Goal: Communication & Community: Answer question/provide support

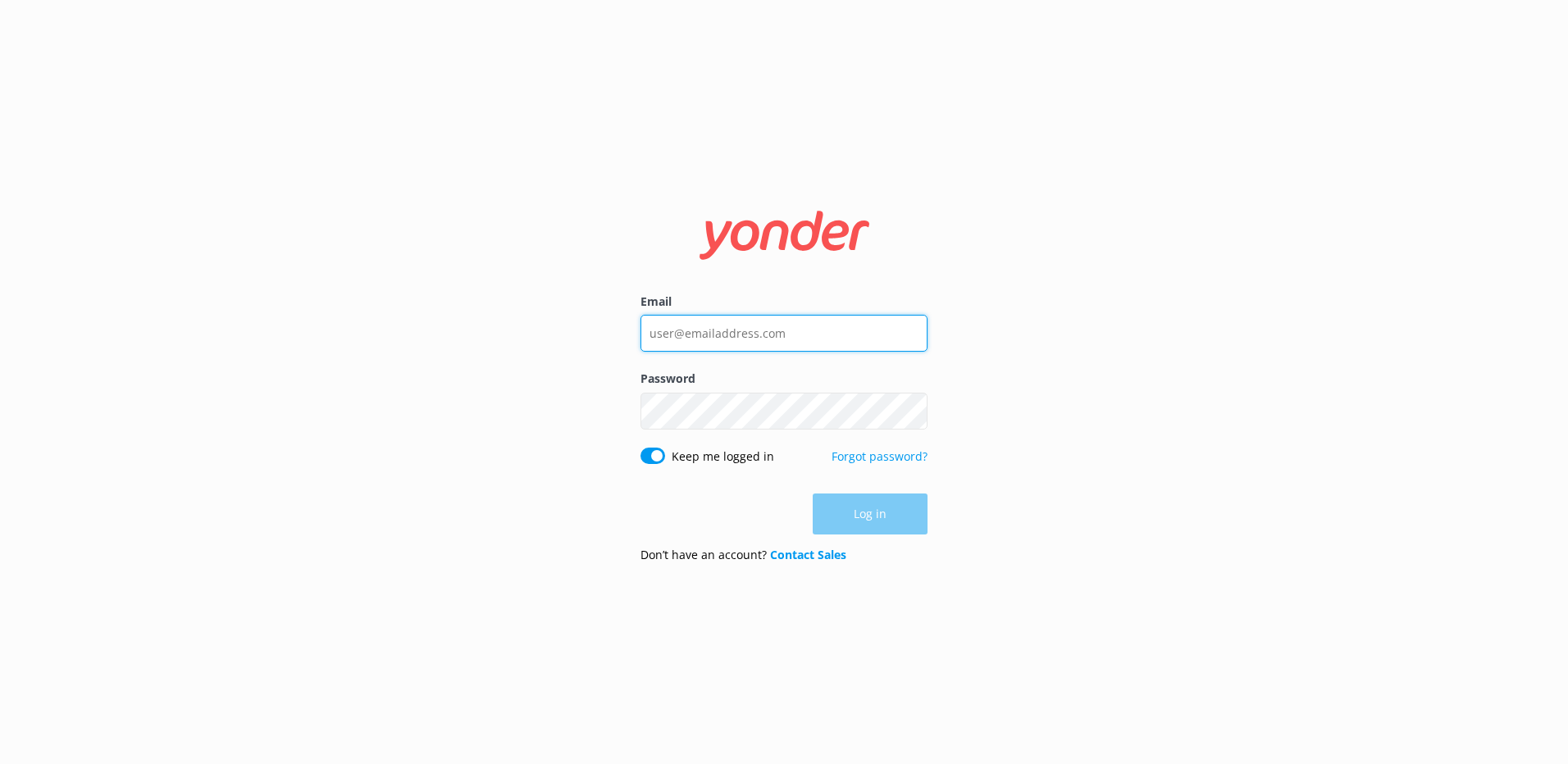
type input "[PERSON_NAME][EMAIL_ADDRESS][DOMAIN_NAME]"
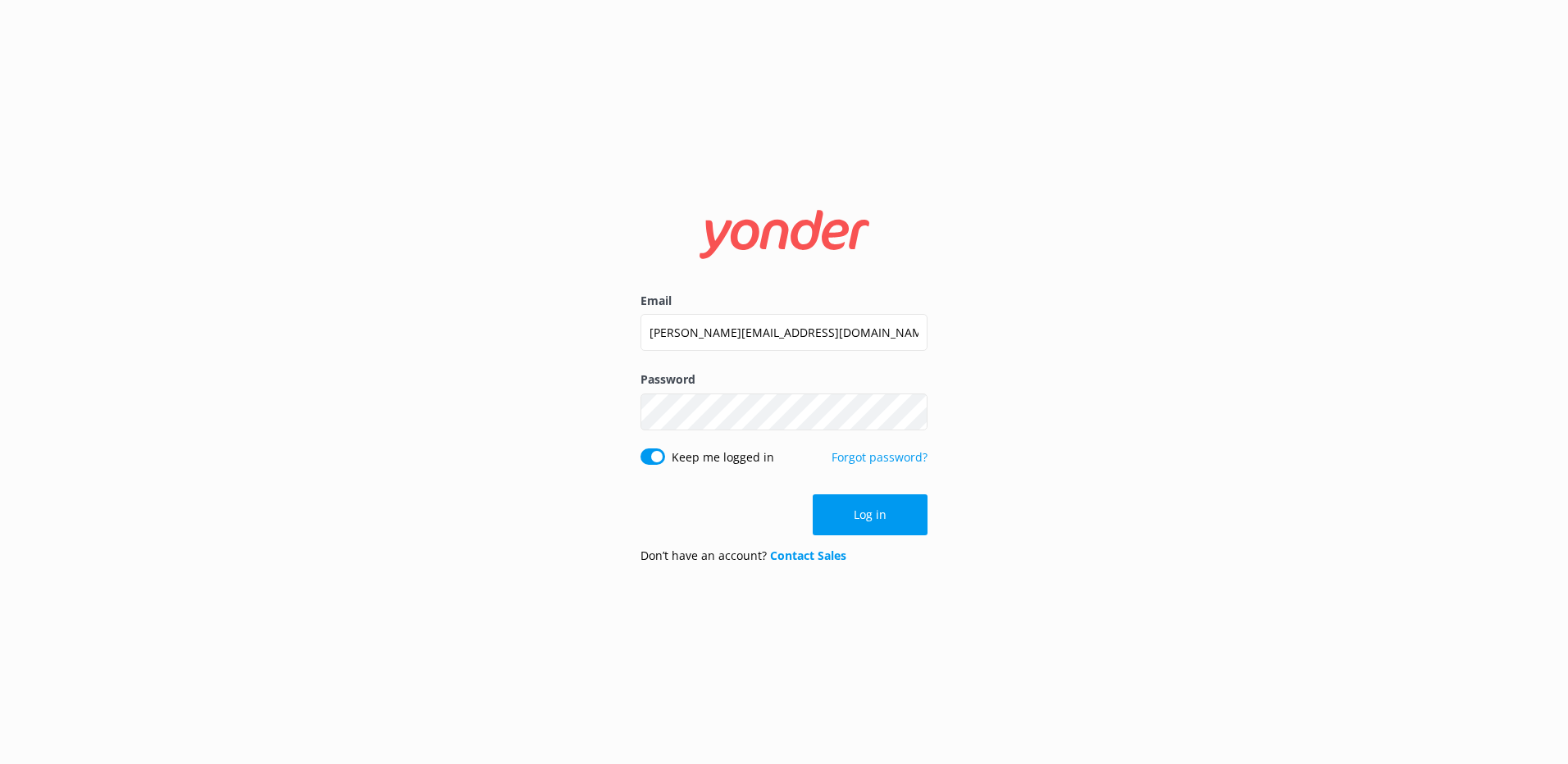
click at [885, 522] on div "Log in" at bounding box center [784, 515] width 287 height 41
click at [884, 521] on button "Log in" at bounding box center [870, 515] width 115 height 41
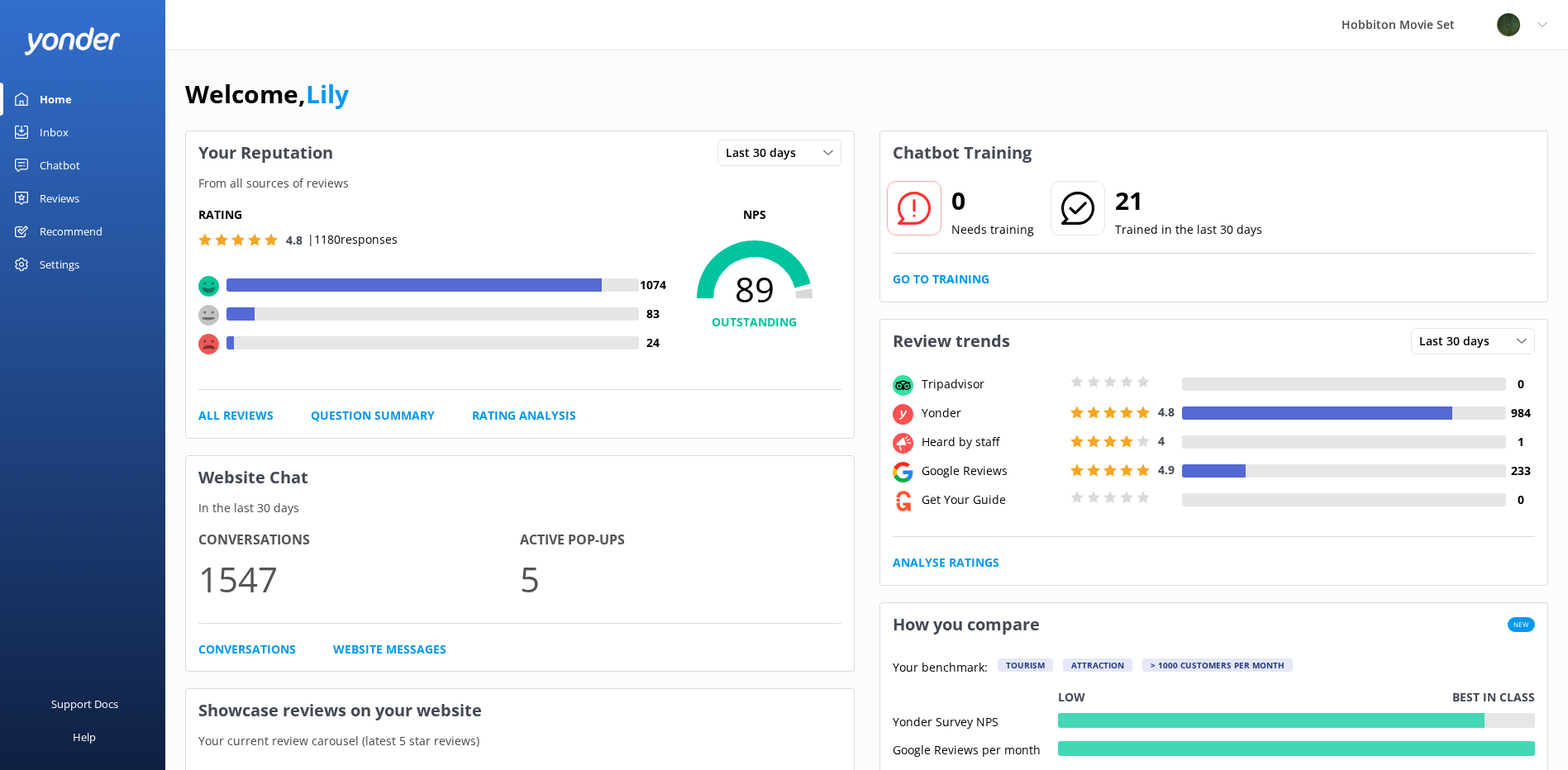
click at [68, 202] on div "Reviews" at bounding box center [59, 198] width 39 height 34
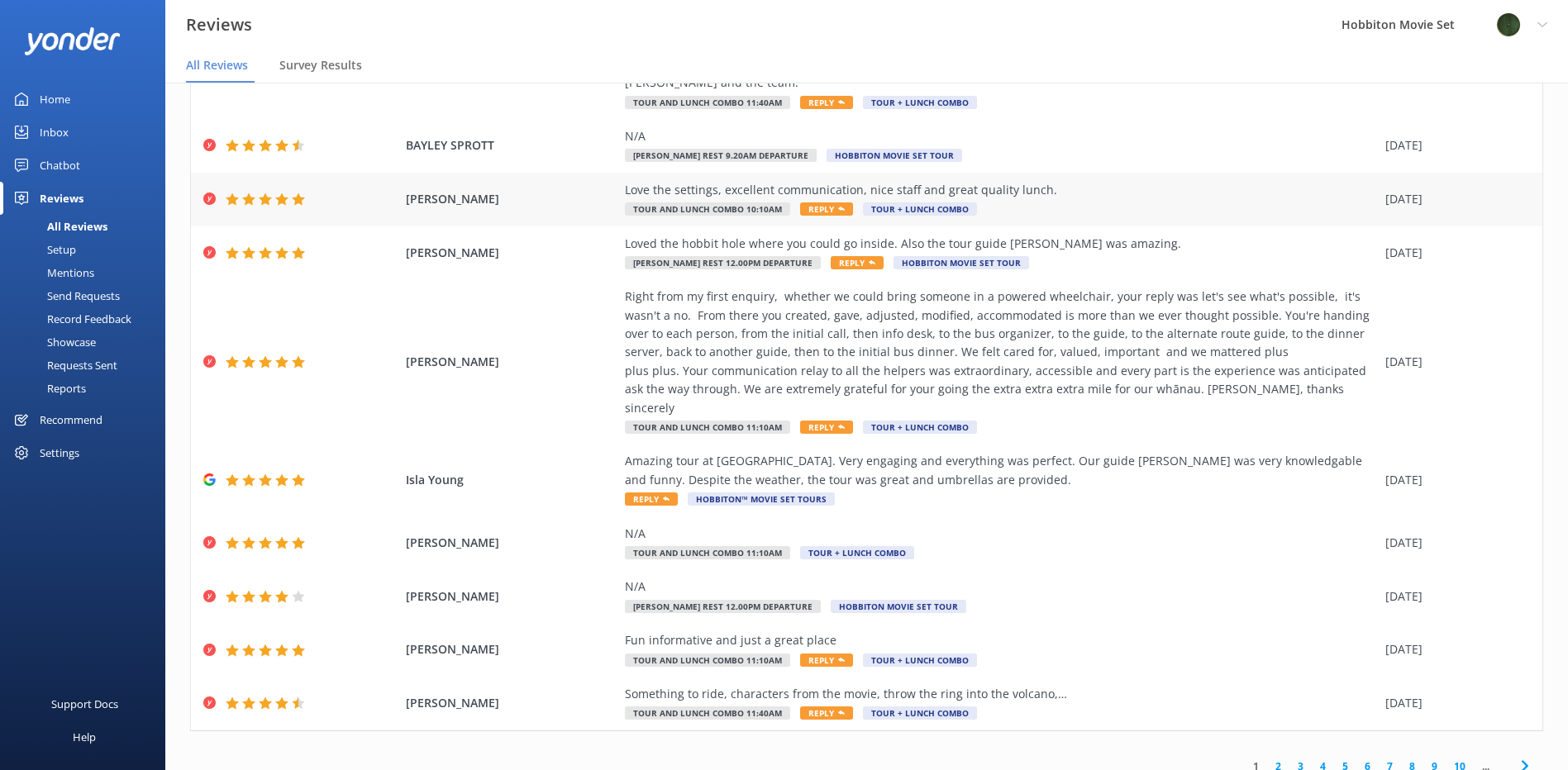
scroll to position [34, 0]
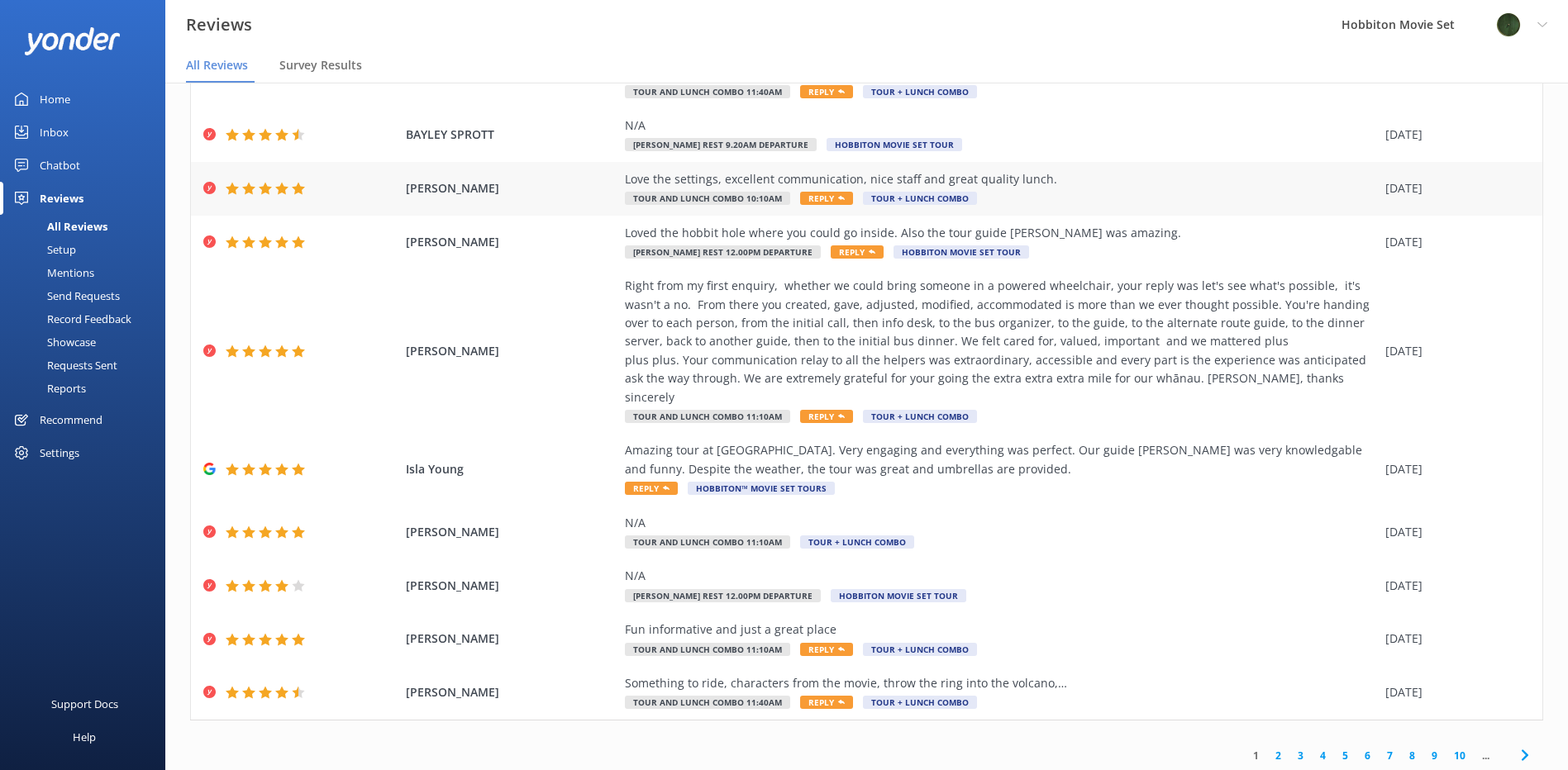
click at [498, 355] on div "[PERSON_NAME] Right from my first enquiry, whether we could bring someone in a …" at bounding box center [867, 350] width 1351 height 165
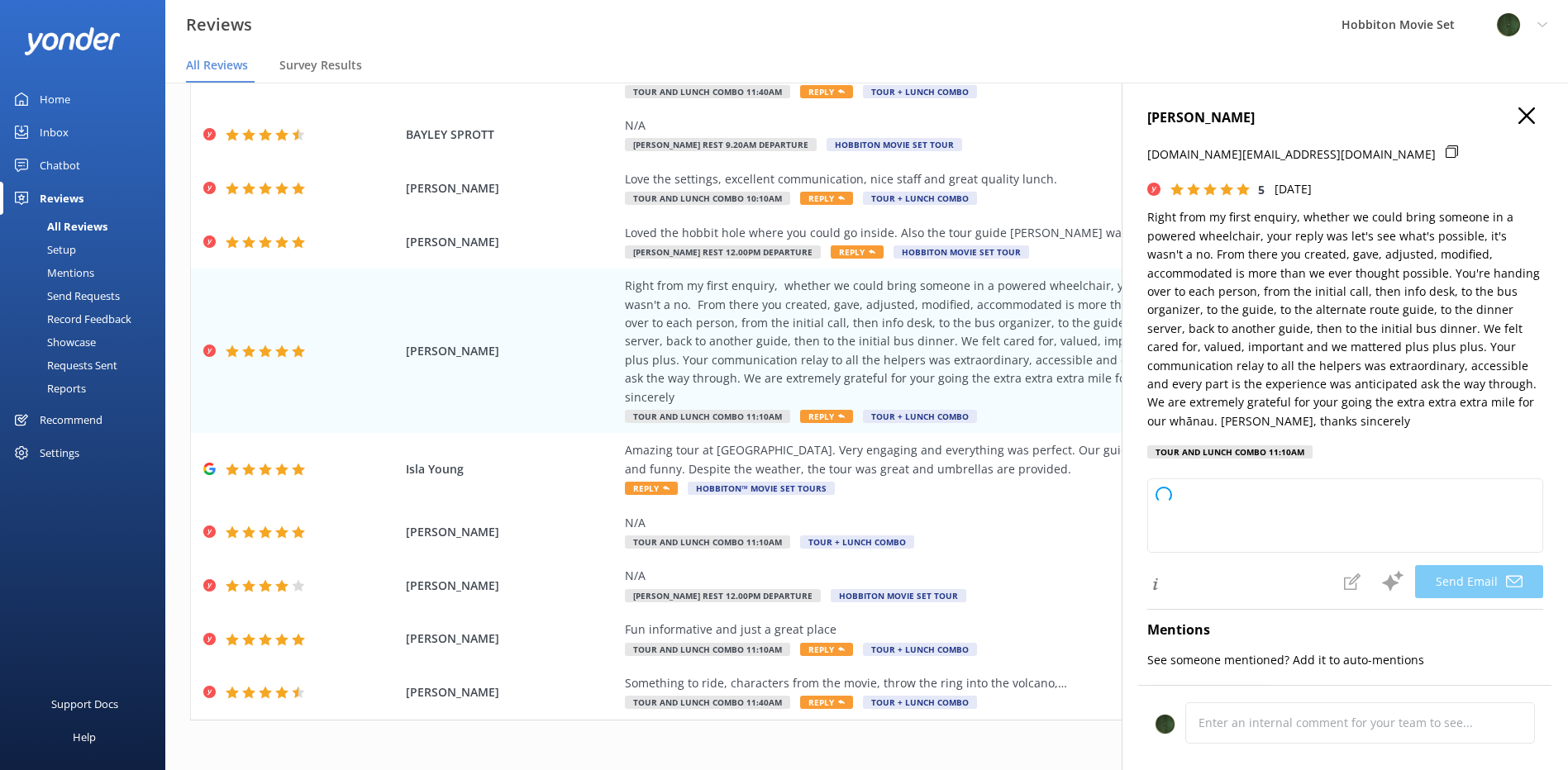
type textarea "Kia ora [PERSON_NAME], Thank you so much for your wonderful feedback! We’re tru…"
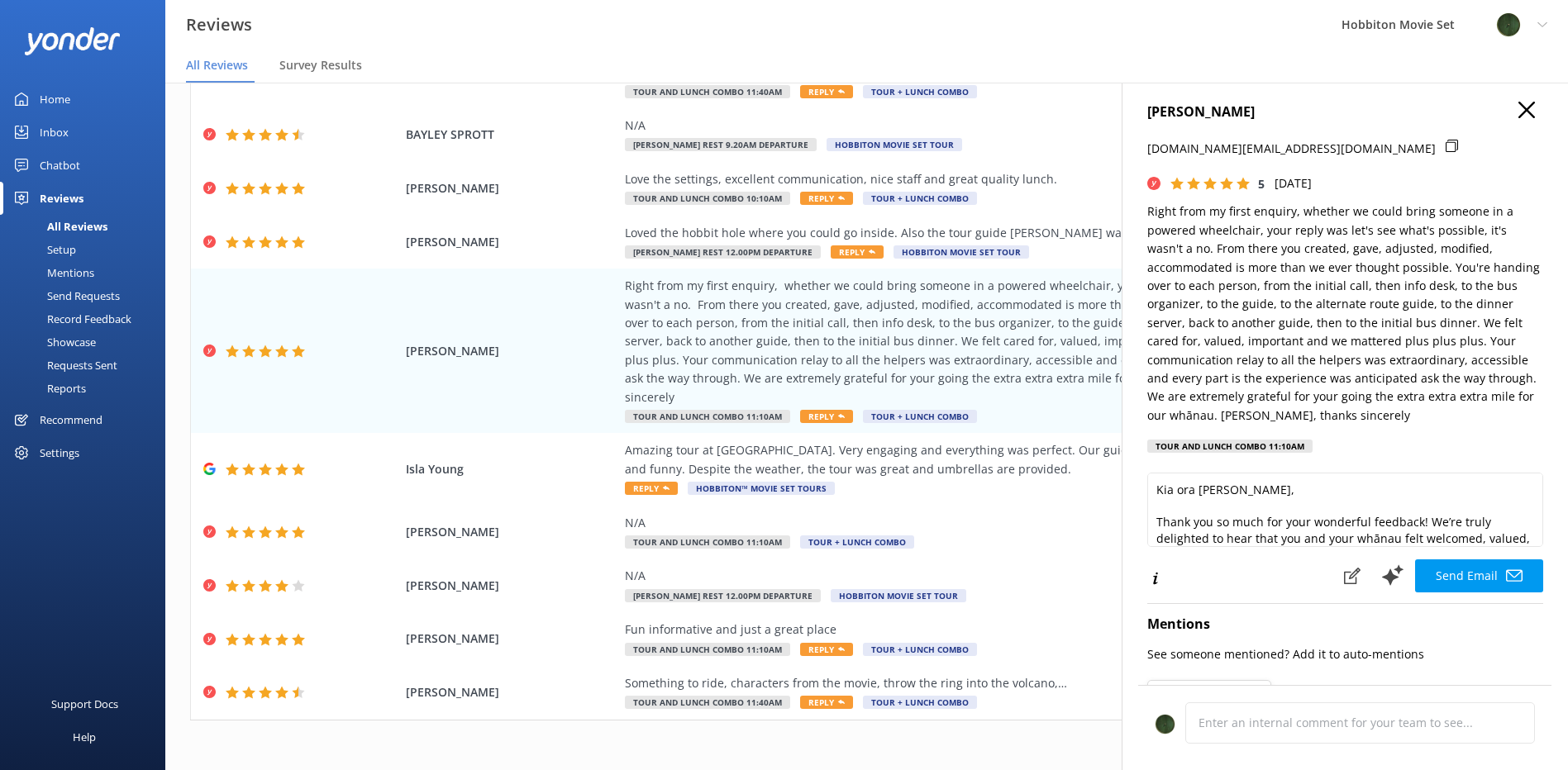
scroll to position [0, 0]
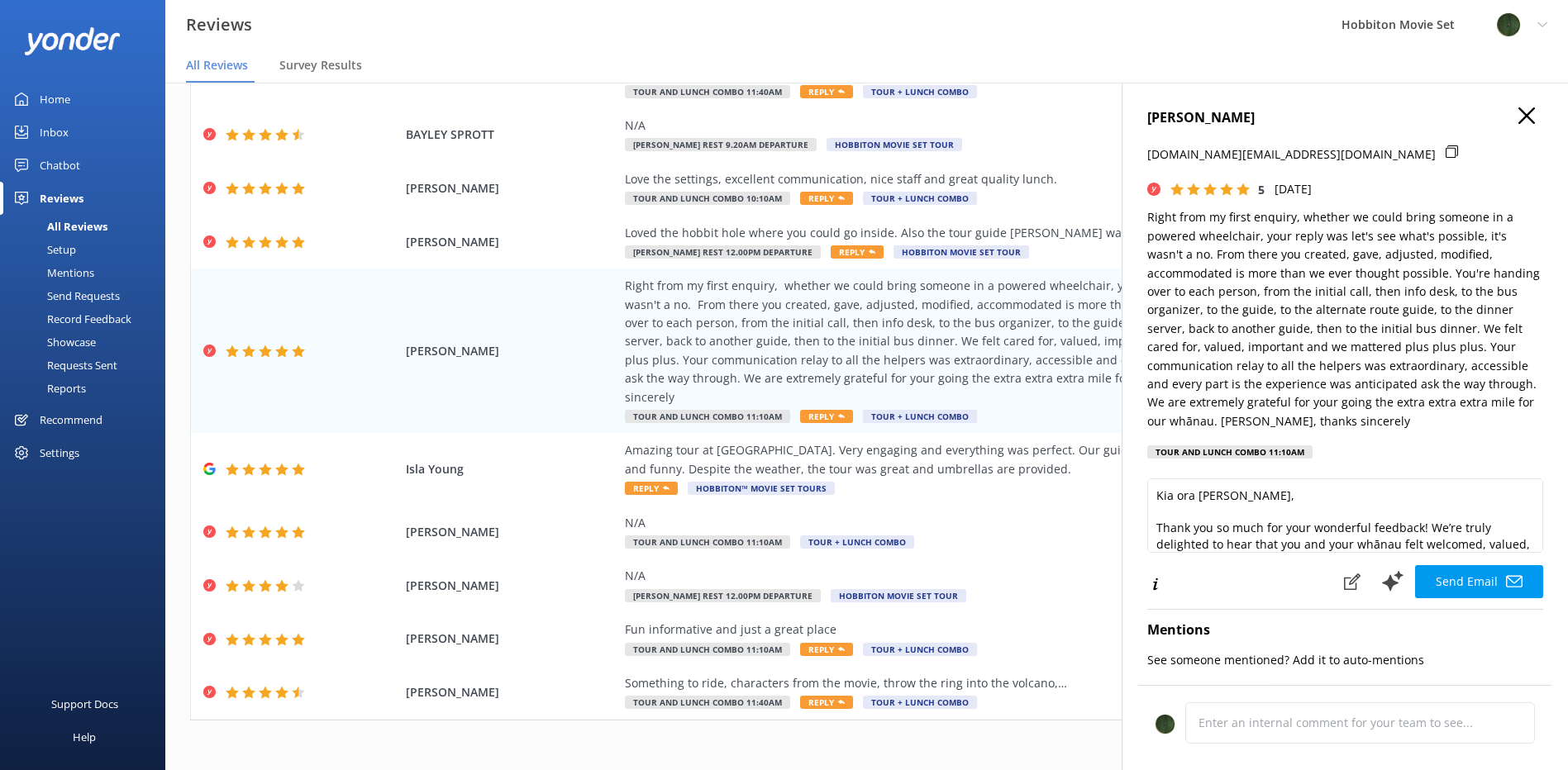
click at [1519, 107] on icon at bounding box center [1527, 115] width 17 height 17
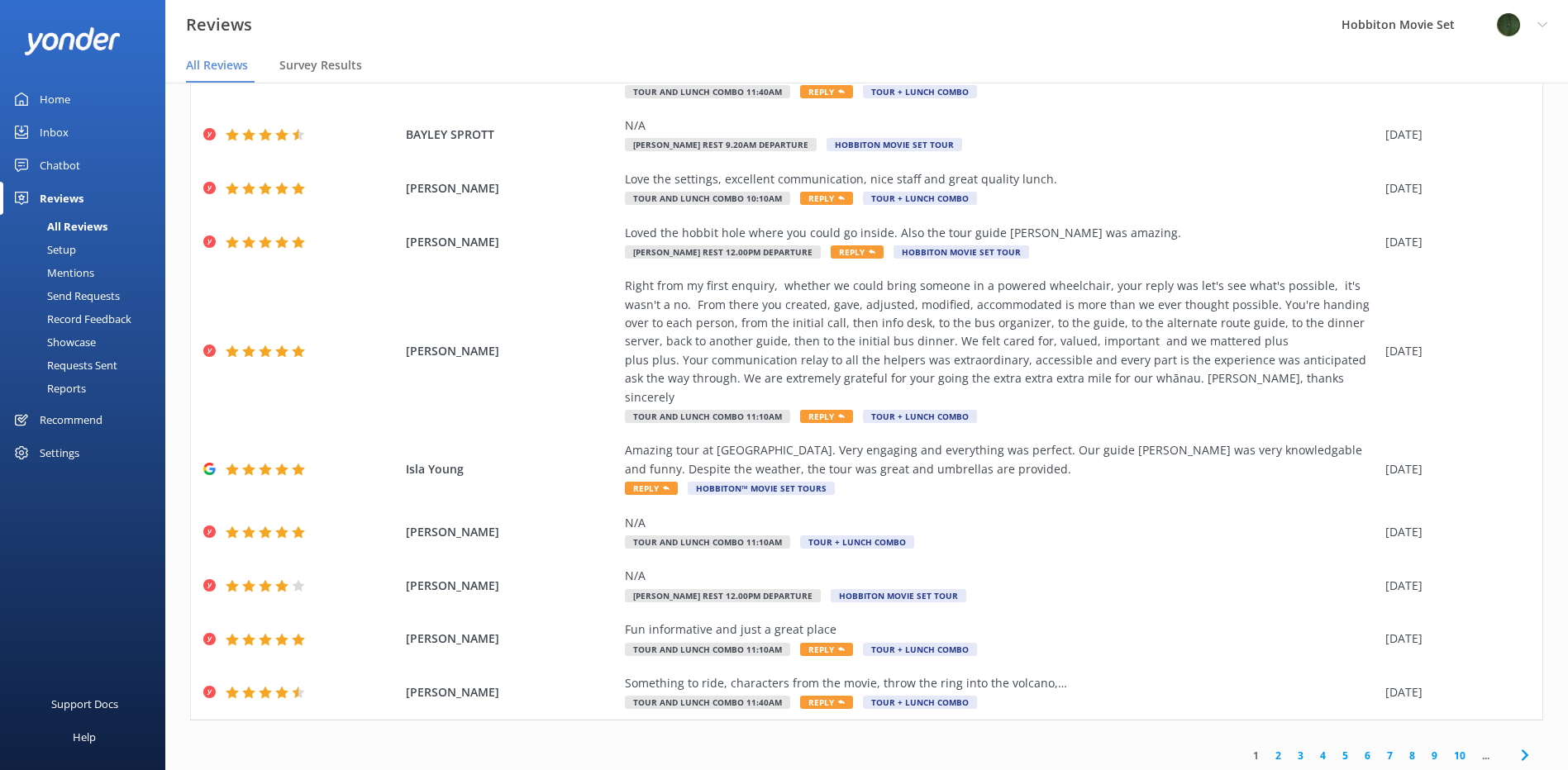
click at [1515, 745] on icon at bounding box center [1525, 755] width 20 height 20
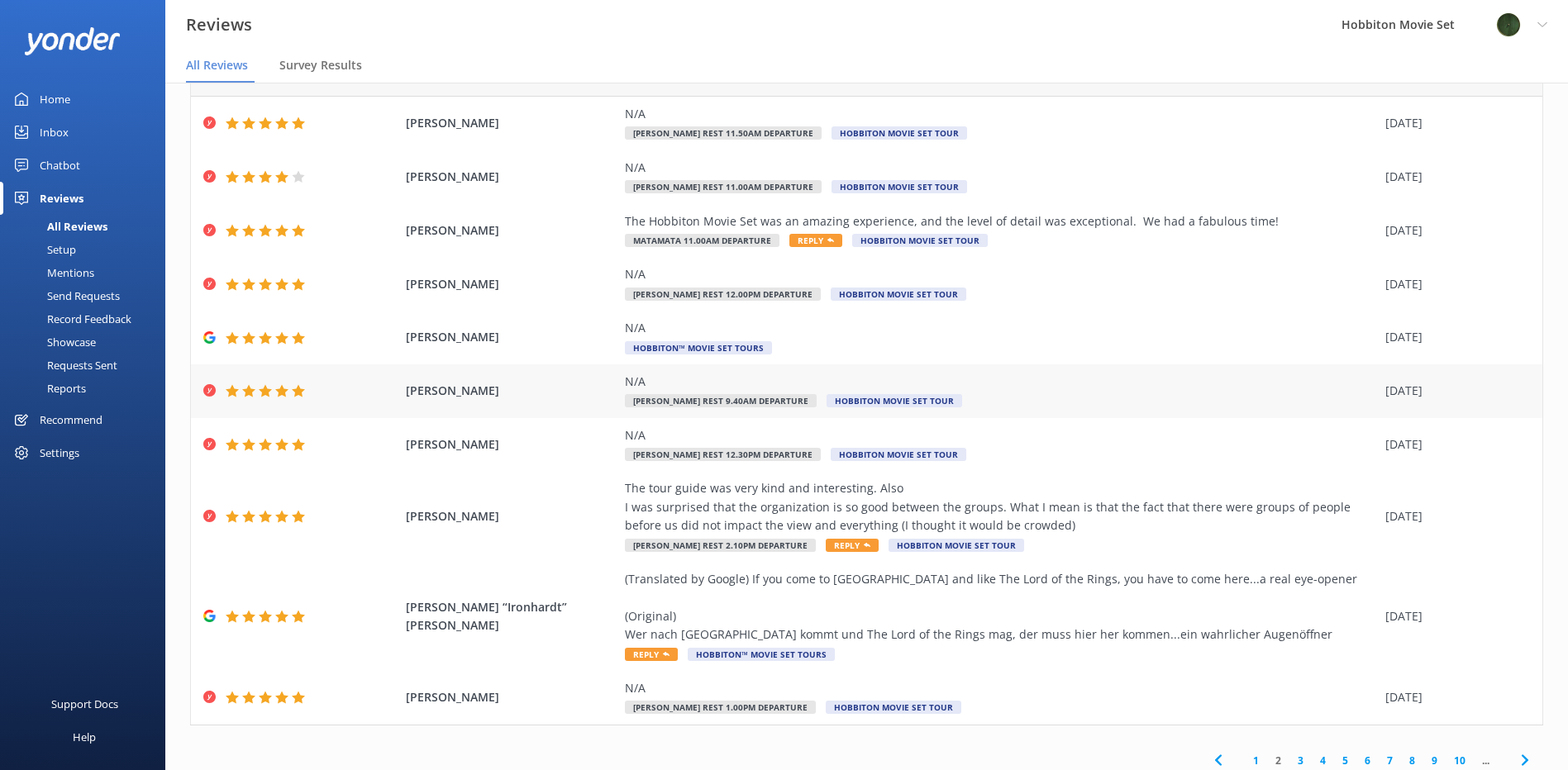
scroll to position [96, 0]
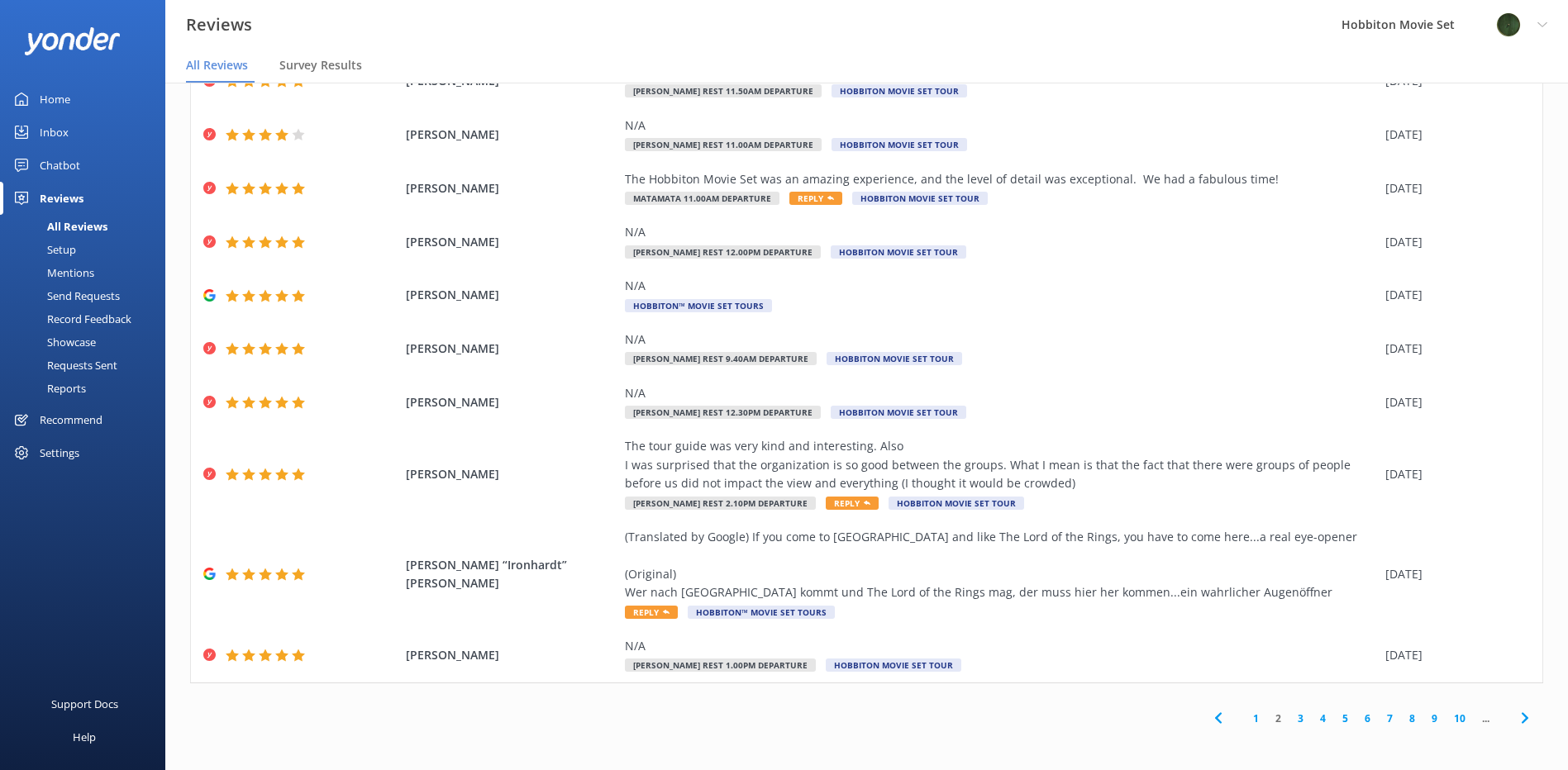
click at [1515, 727] on icon at bounding box center [1525, 718] width 20 height 20
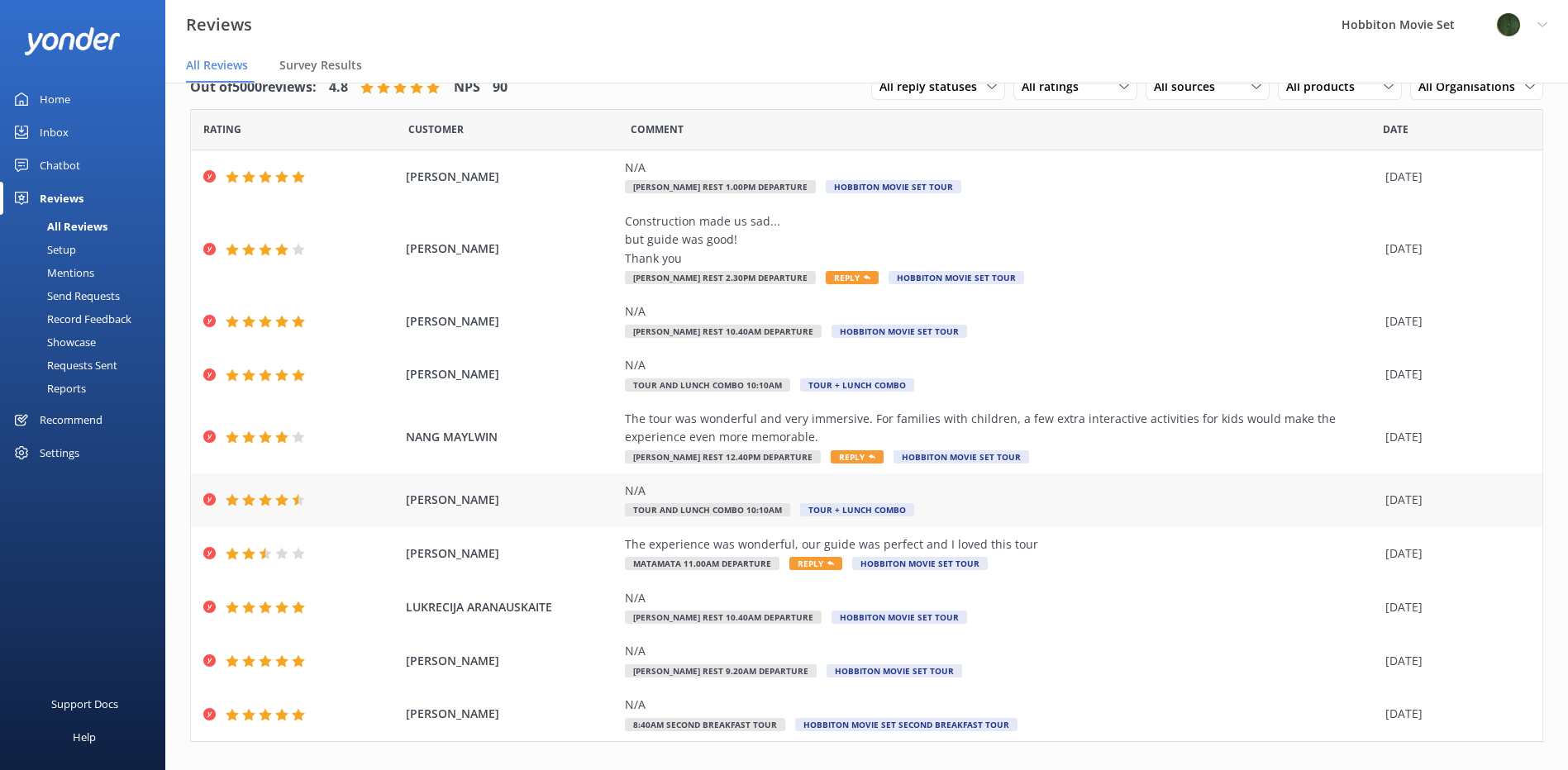
scroll to position [59, 0]
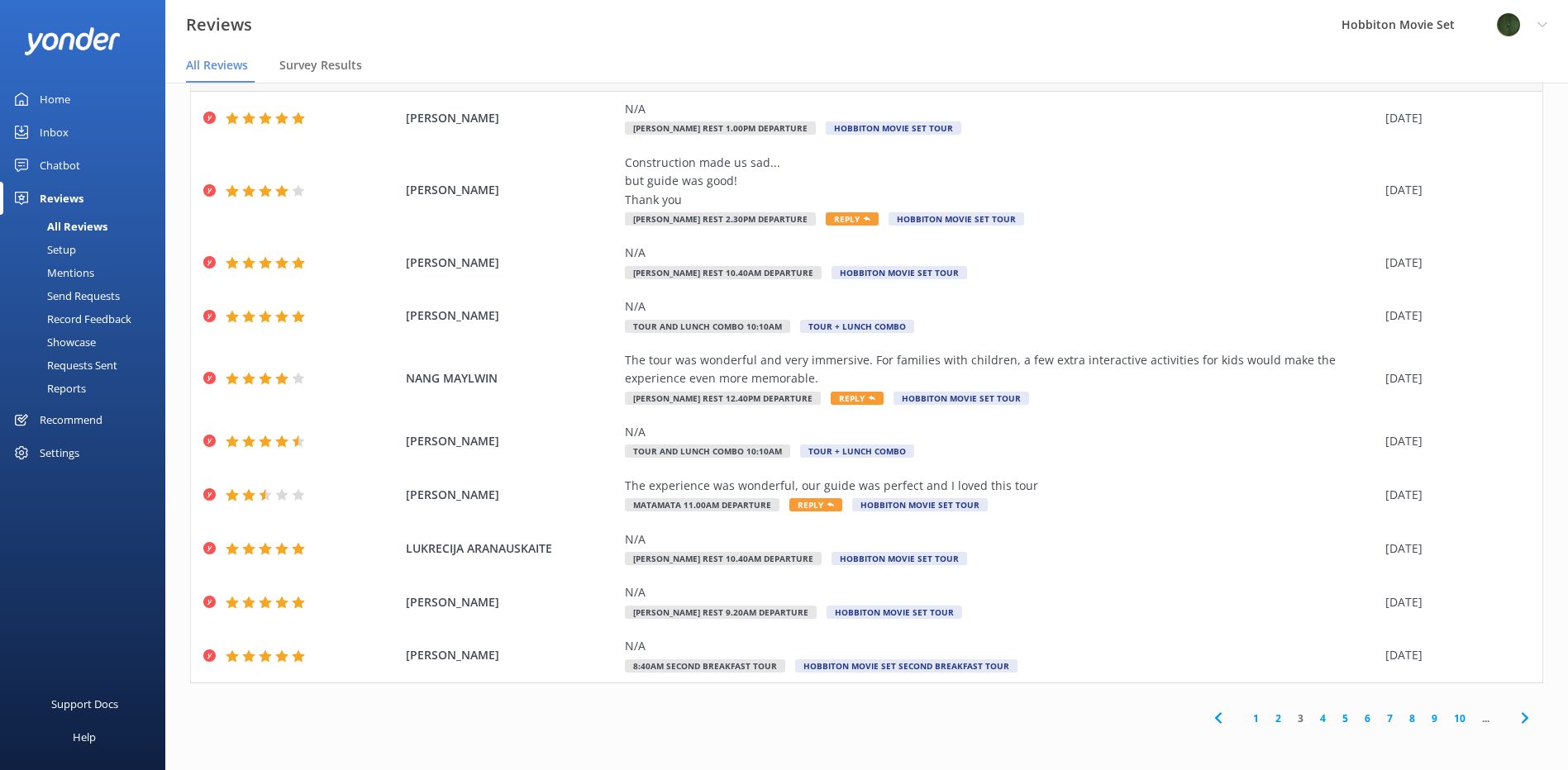
click at [1521, 717] on use at bounding box center [1524, 718] width 7 height 11
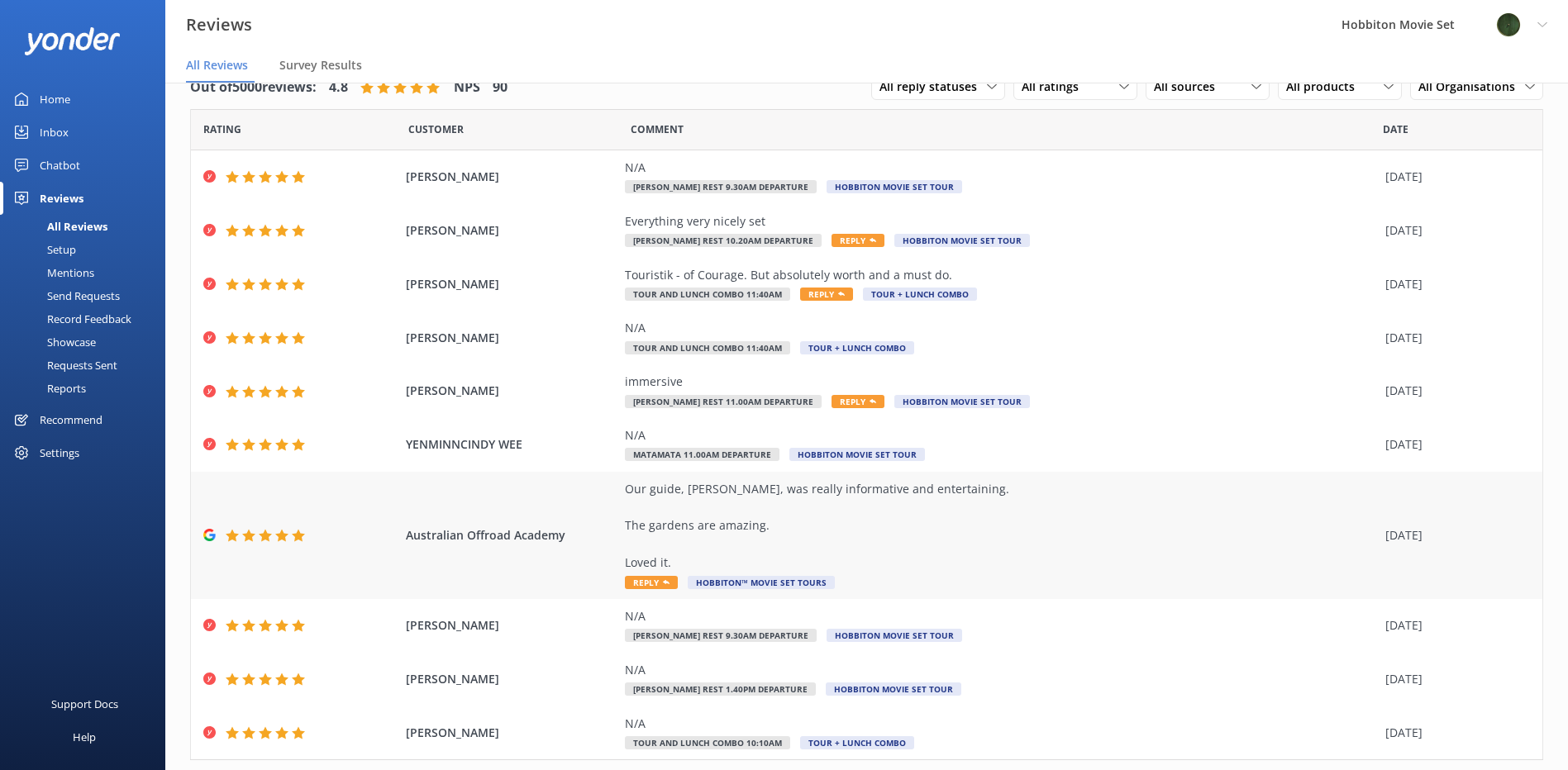
scroll to position [77, 0]
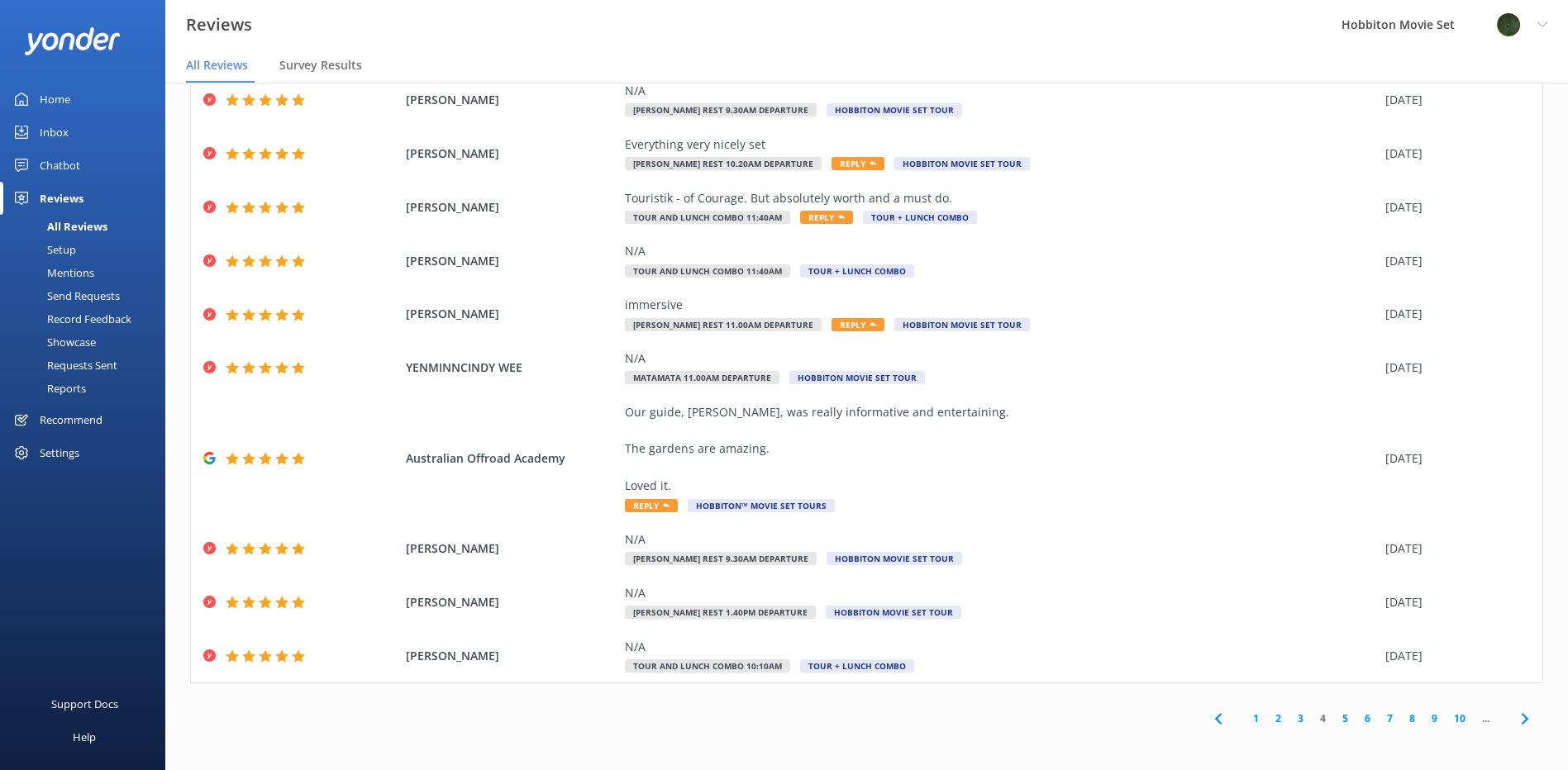
click at [1520, 723] on icon at bounding box center [1525, 719] width 20 height 20
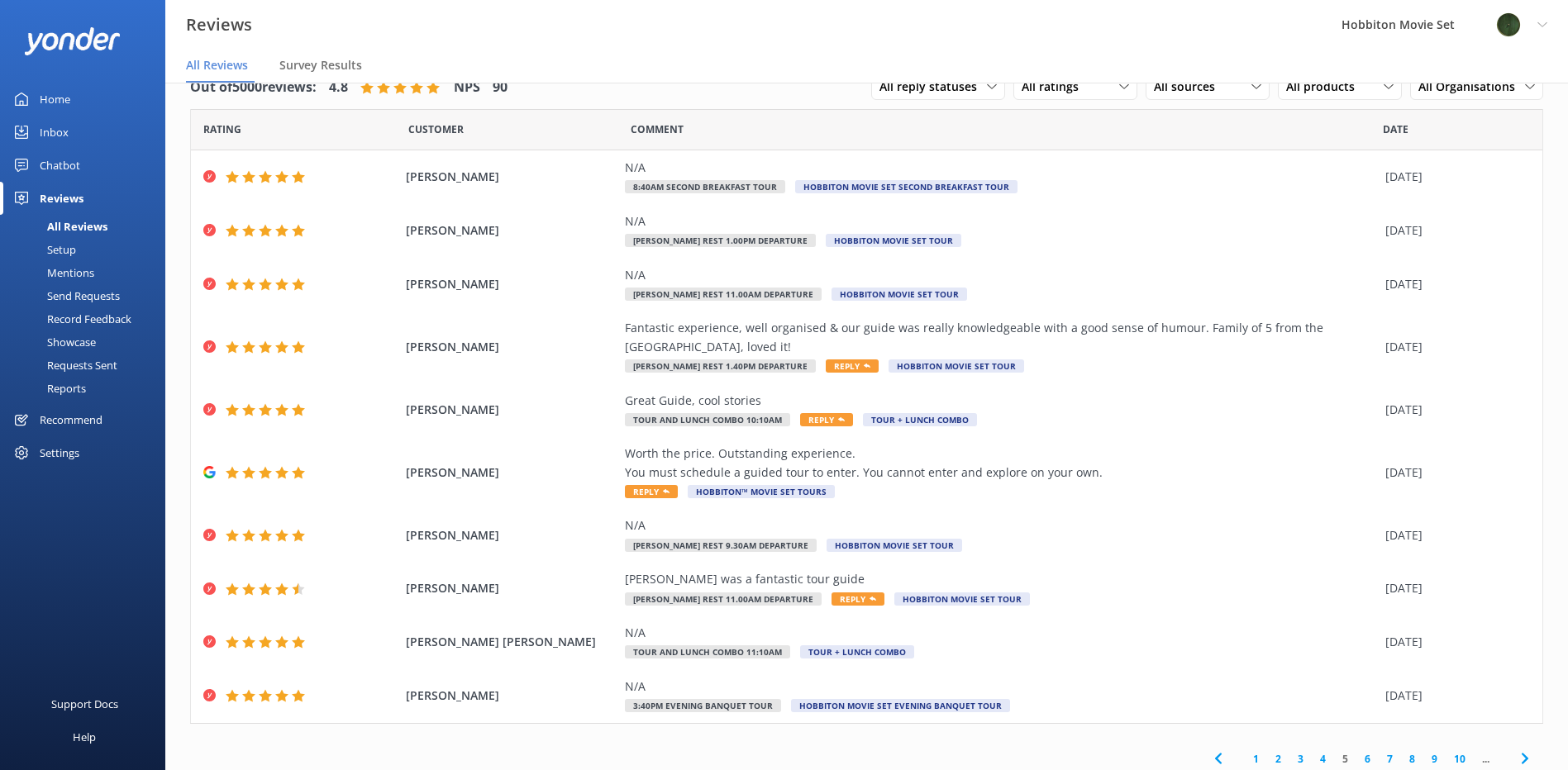
click at [1522, 748] on icon at bounding box center [1525, 758] width 20 height 20
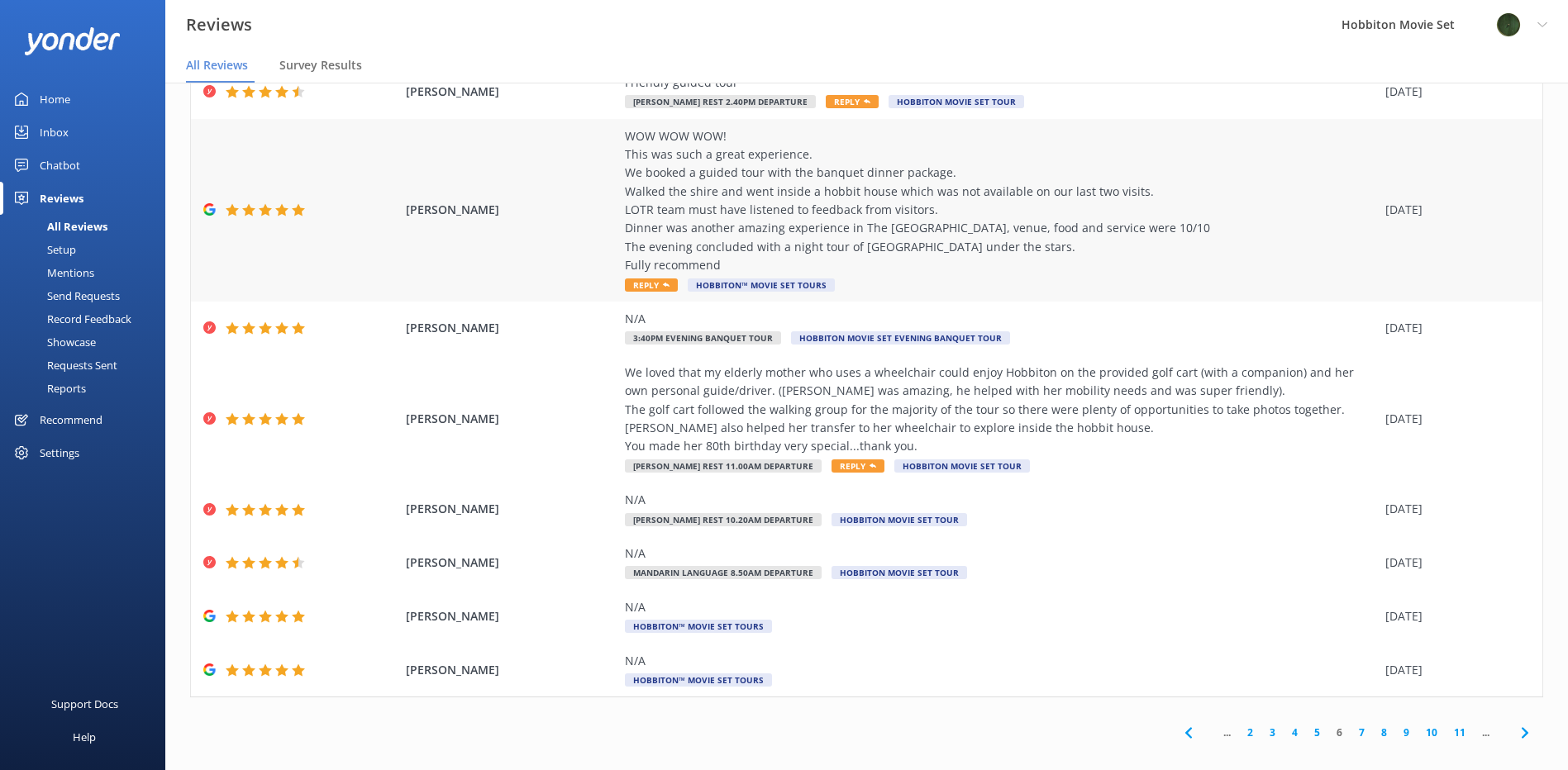
scroll to position [262, 0]
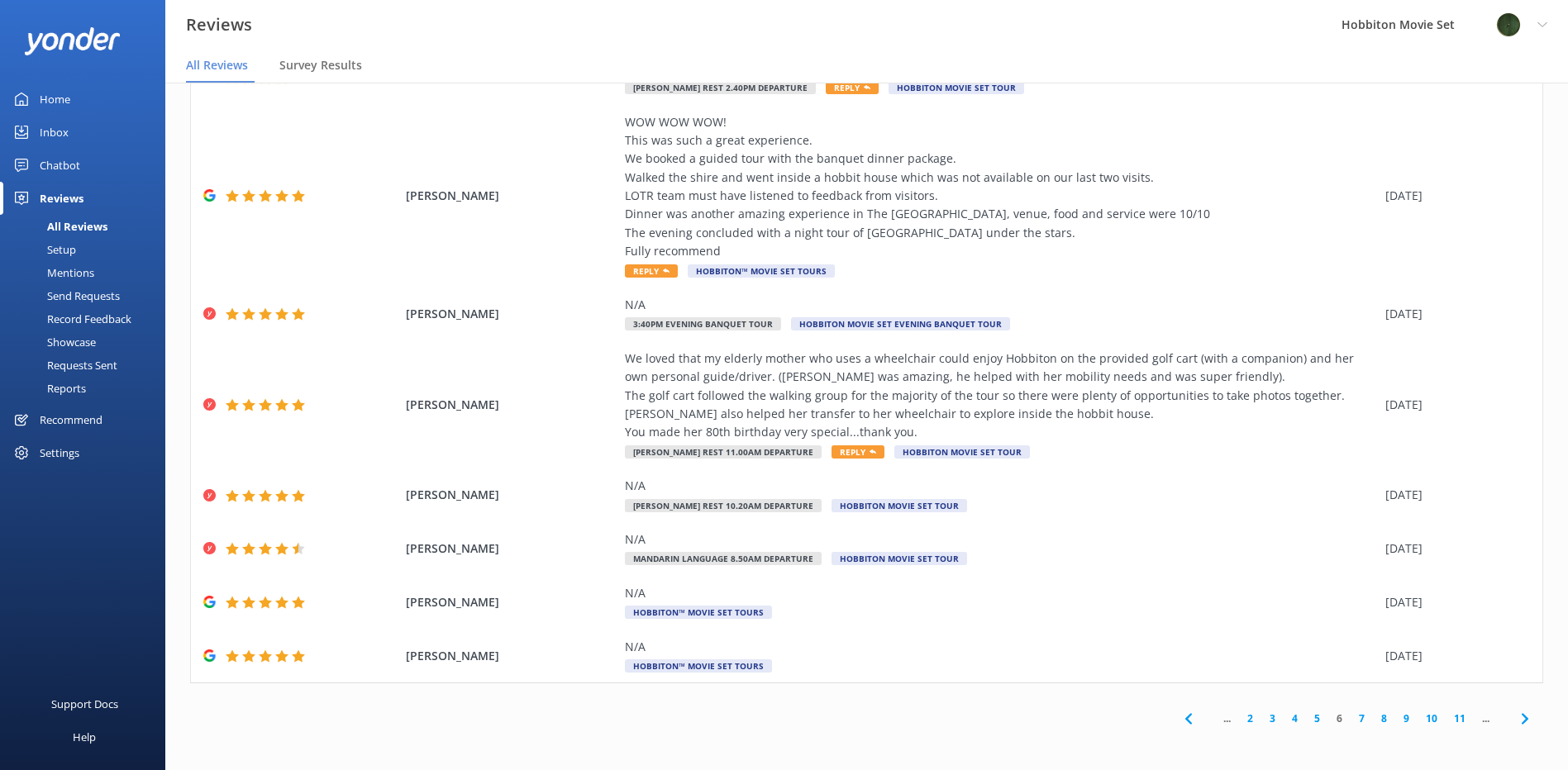
click at [1515, 710] on icon at bounding box center [1525, 719] width 20 height 20
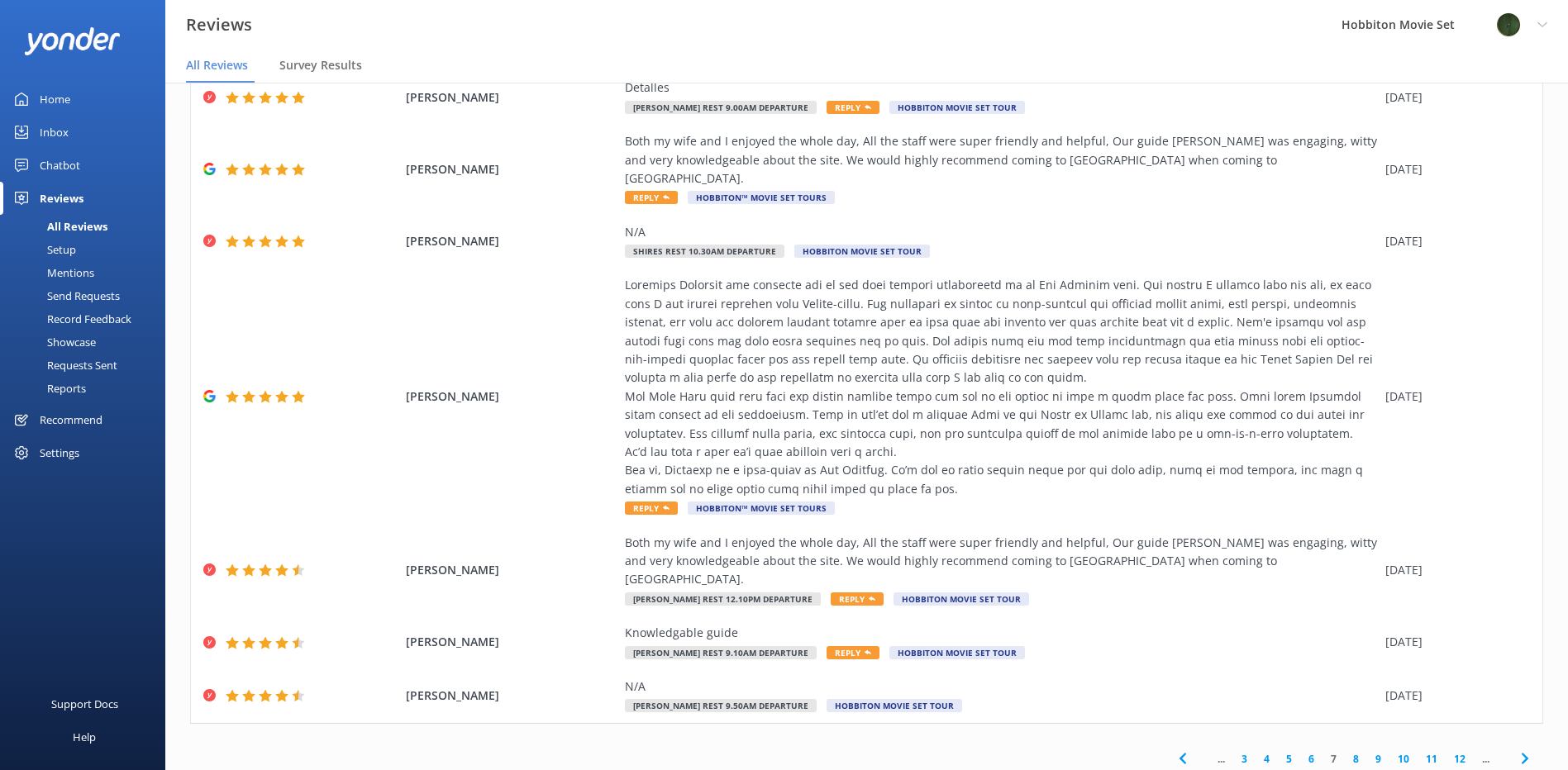
scroll to position [244, 0]
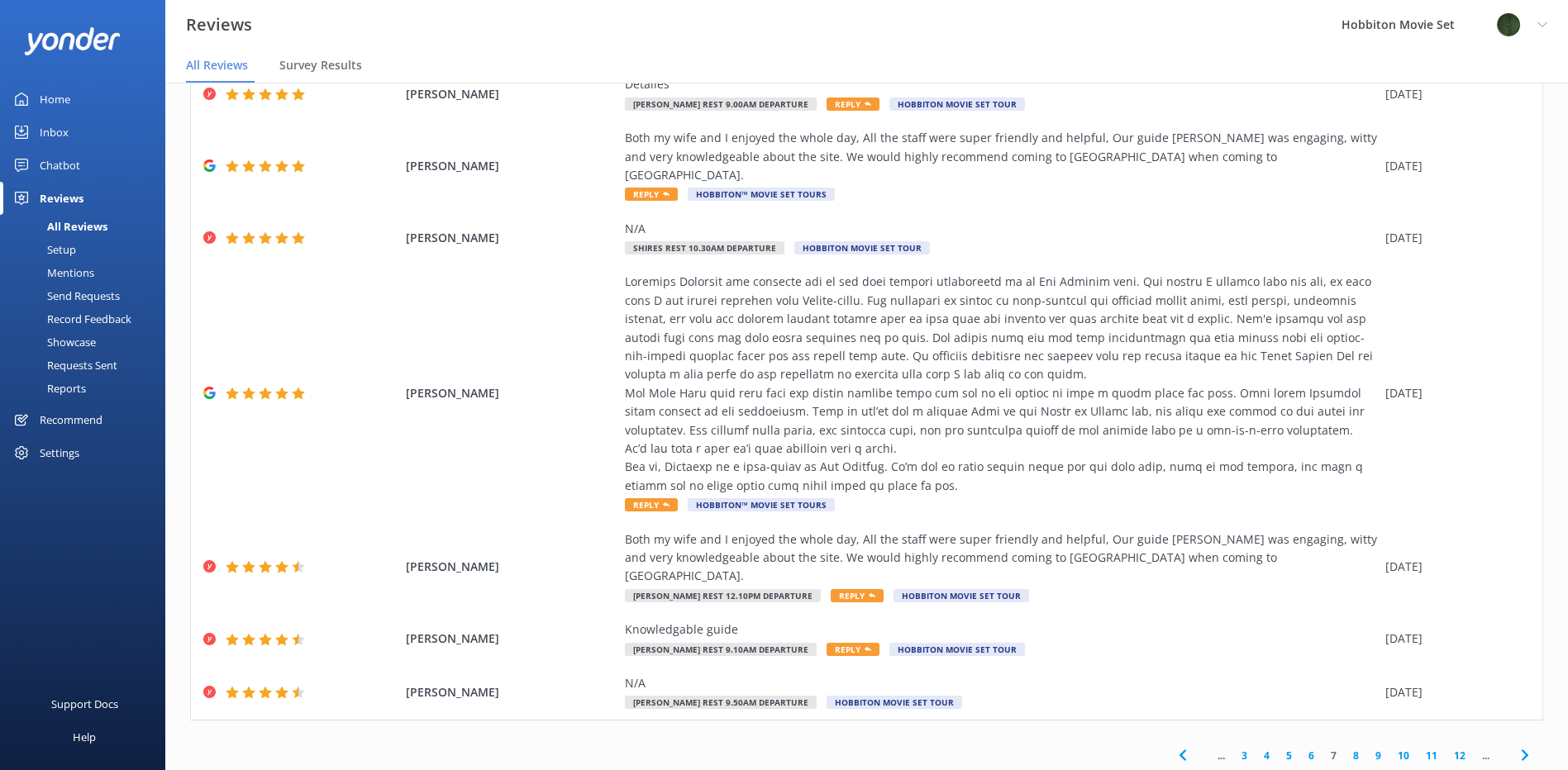
click at [1519, 745] on icon at bounding box center [1525, 755] width 20 height 20
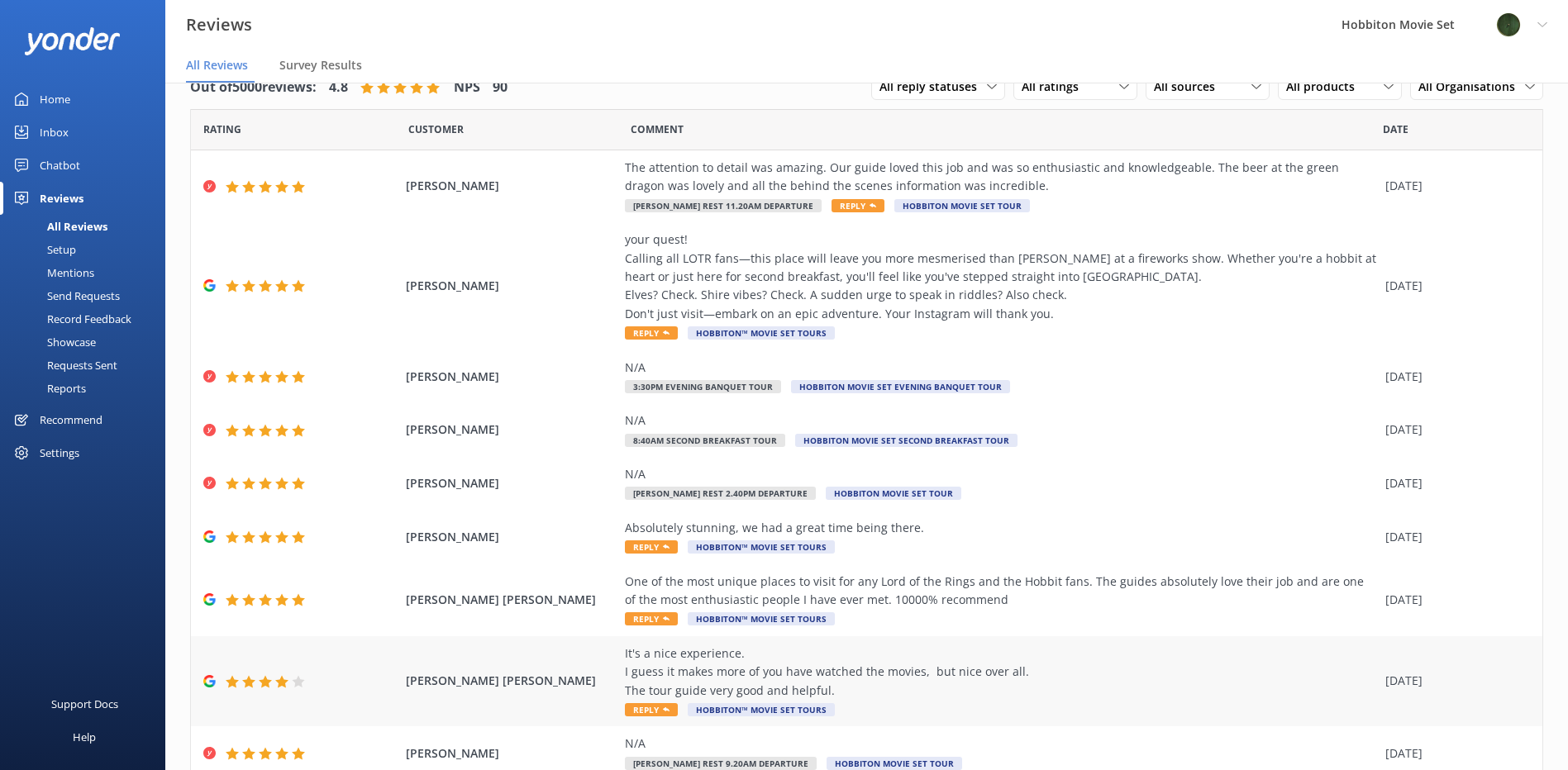
scroll to position [151, 0]
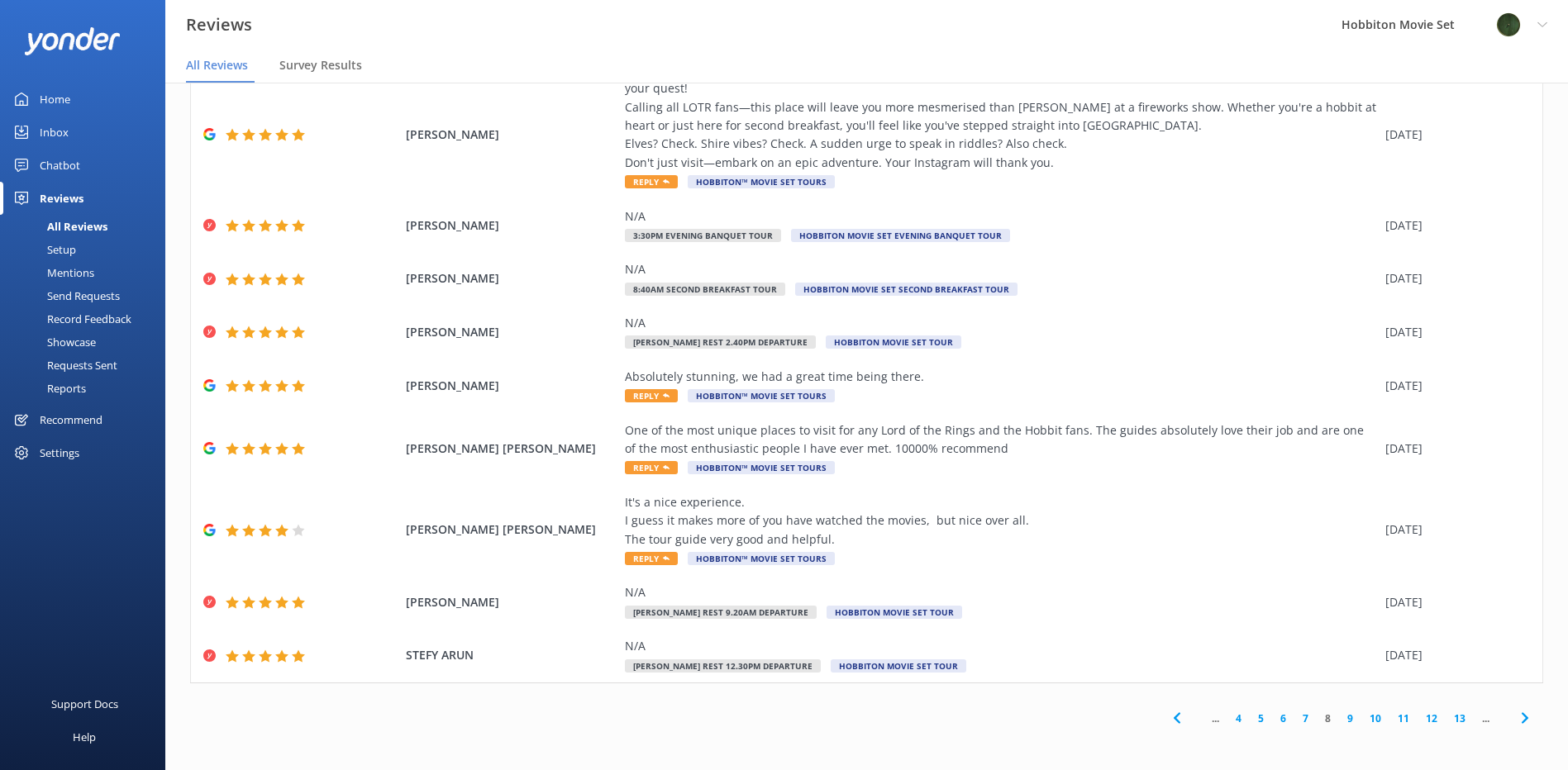
click at [1521, 715] on use at bounding box center [1524, 718] width 7 height 11
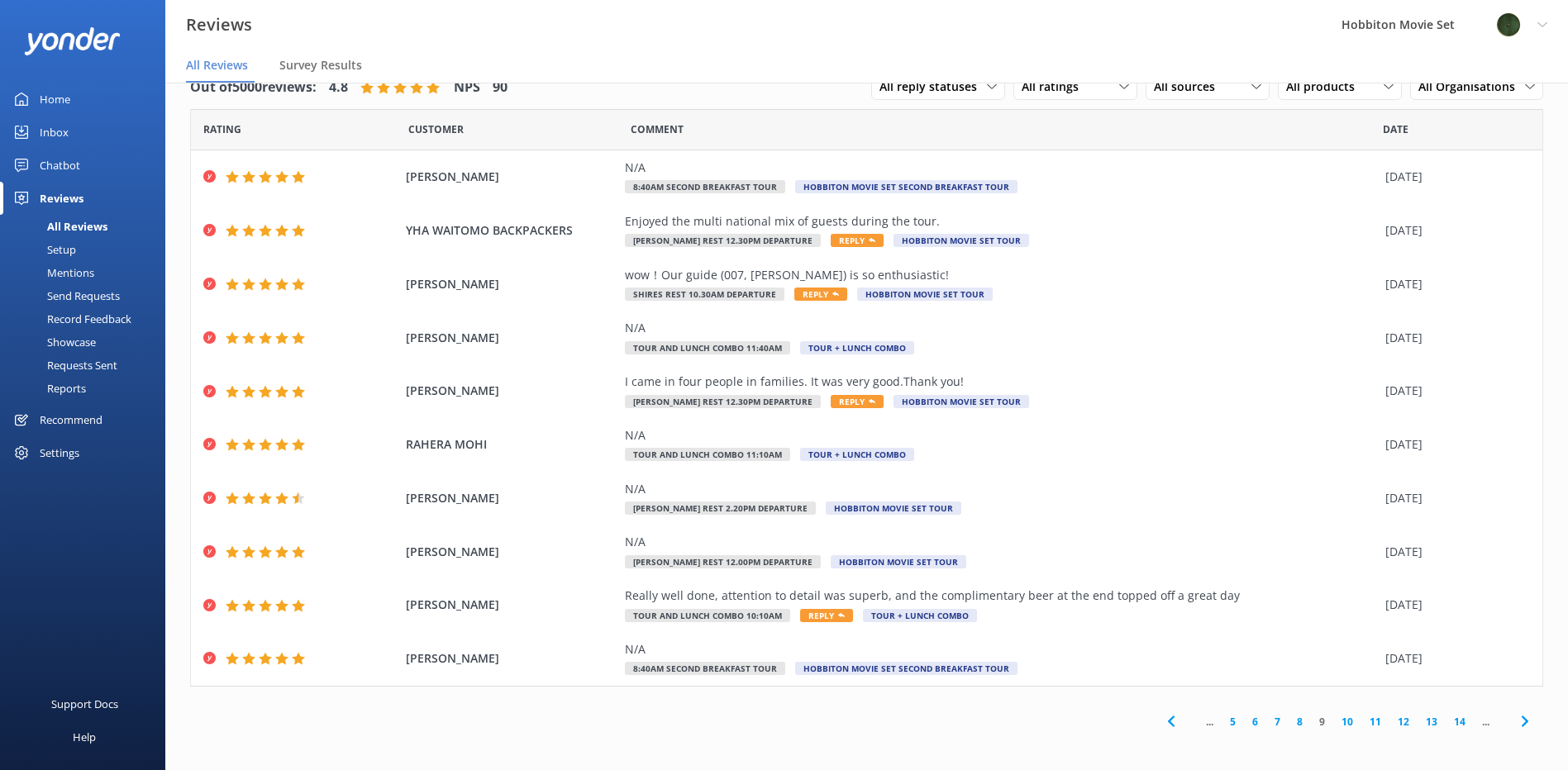
click at [1515, 715] on icon at bounding box center [1525, 722] width 20 height 20
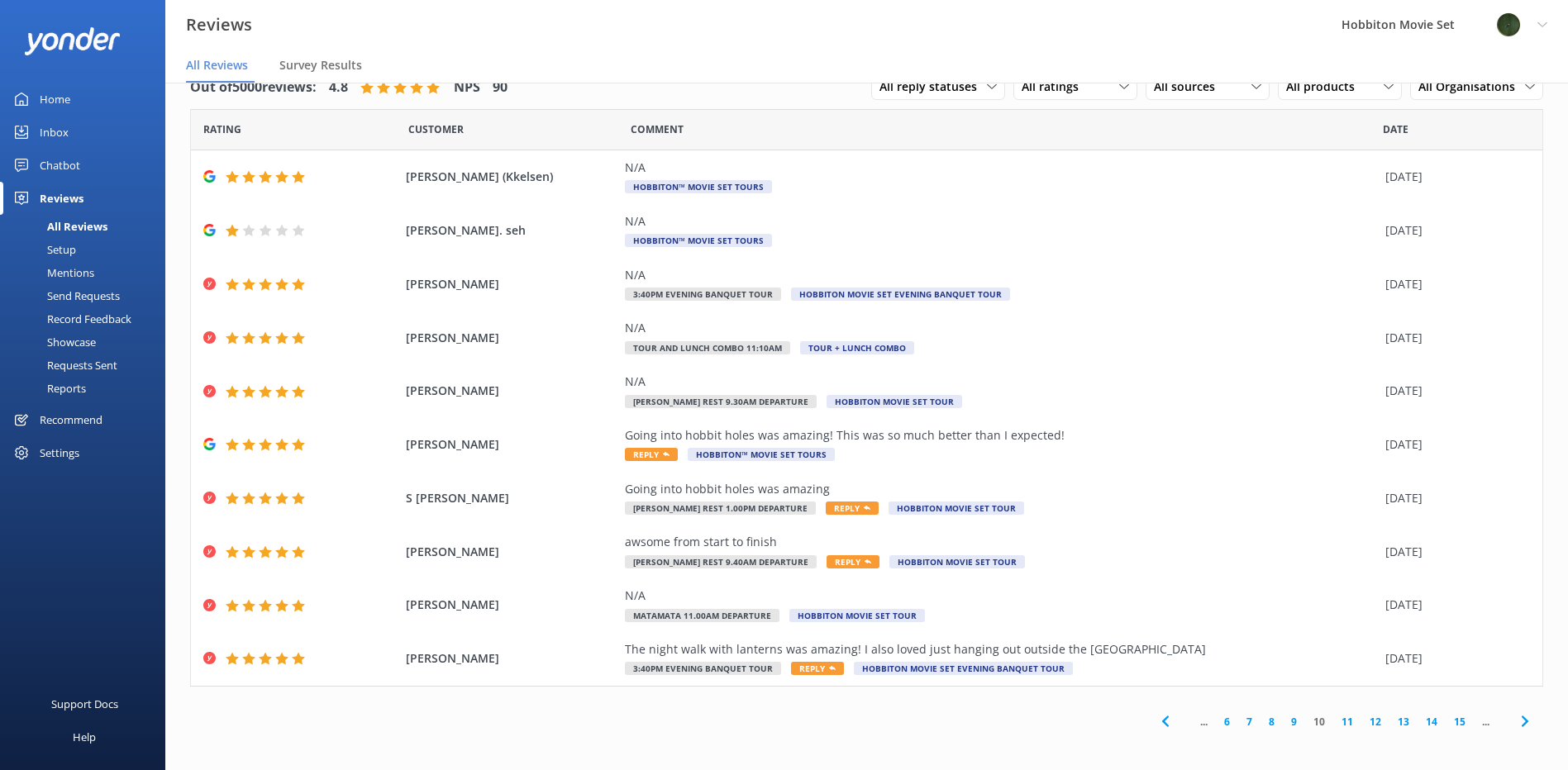
click at [1515, 715] on icon at bounding box center [1525, 722] width 20 height 20
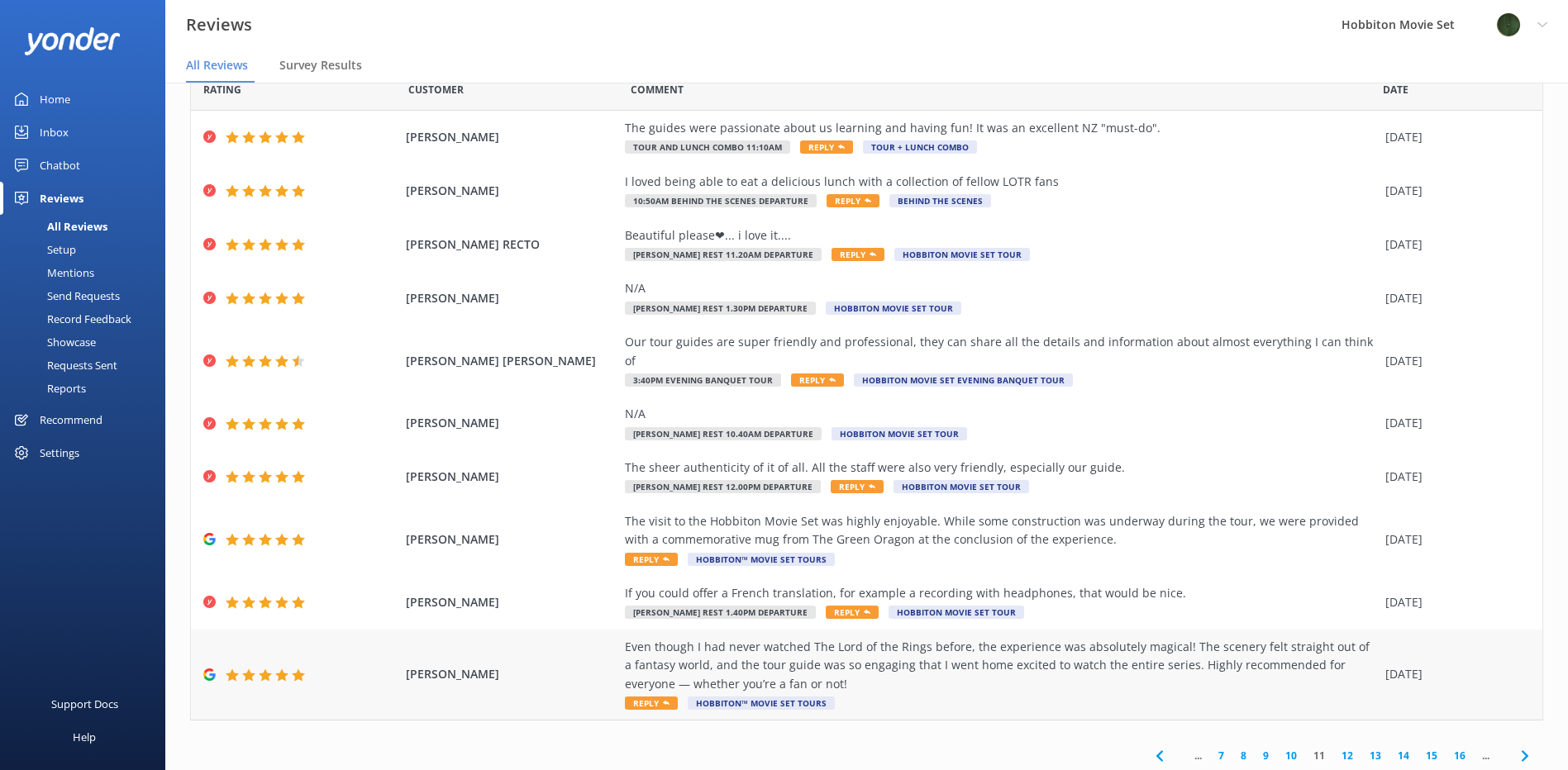
scroll to position [59, 0]
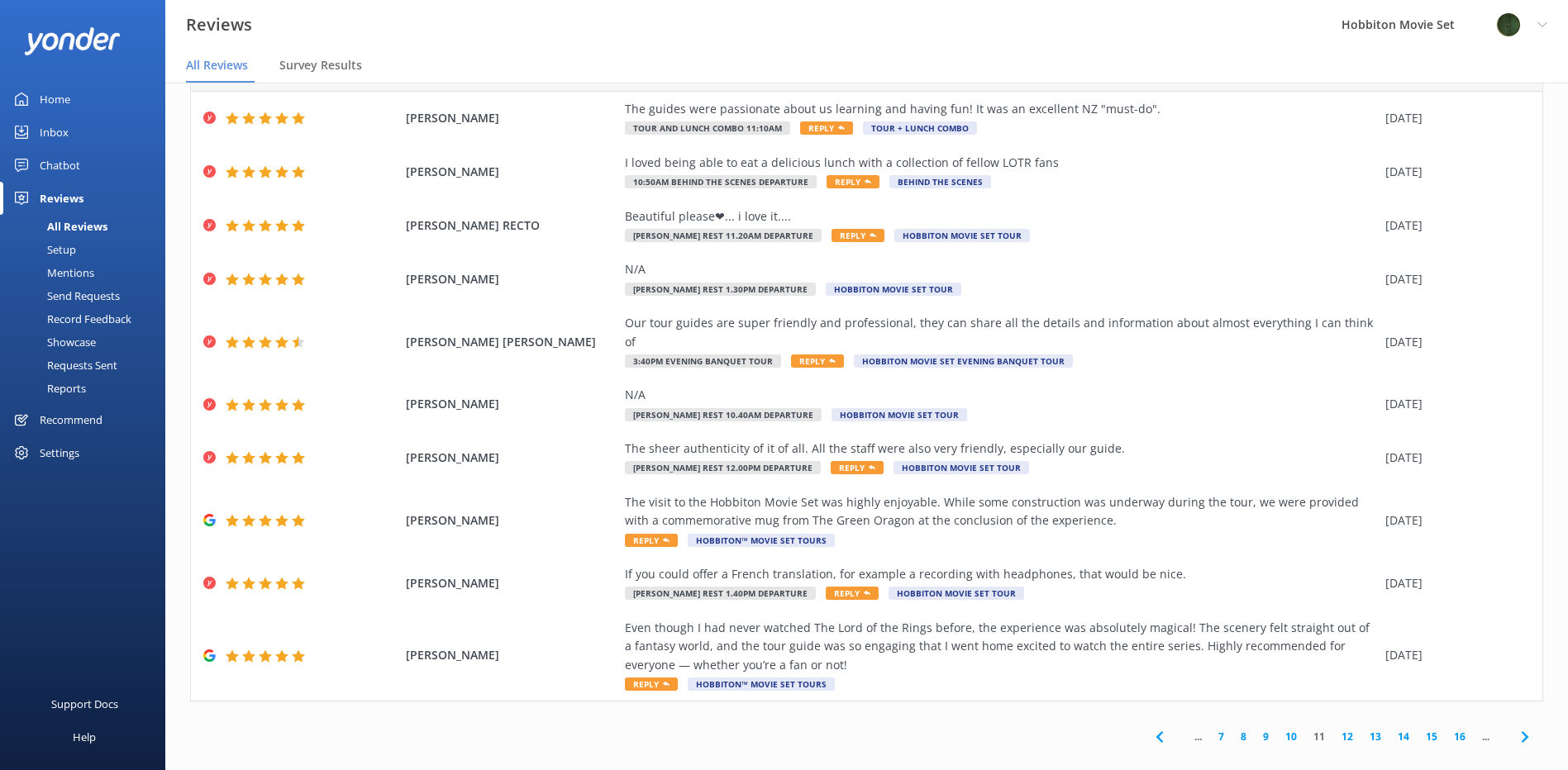
click at [1515, 728] on icon at bounding box center [1525, 737] width 20 height 20
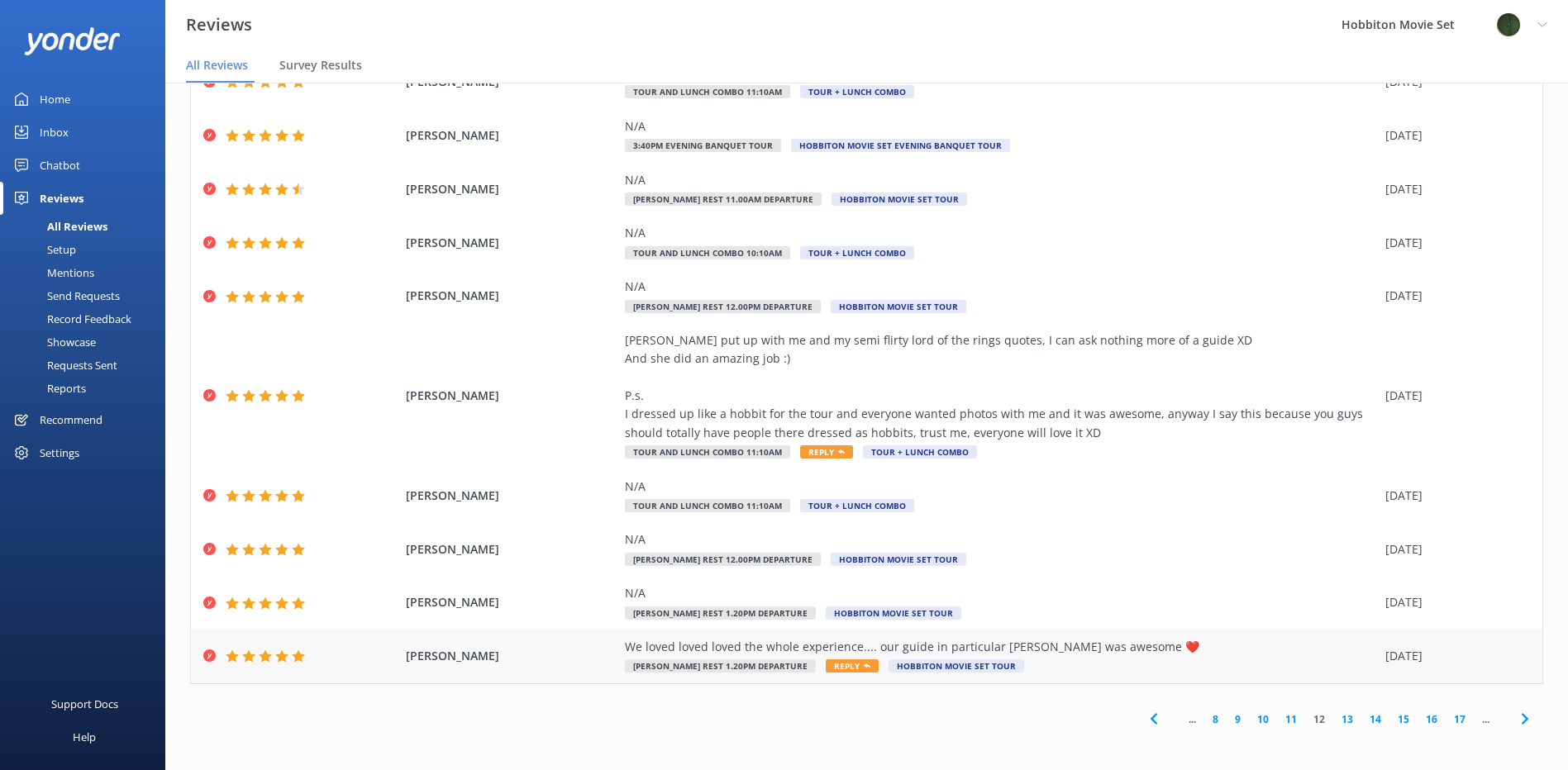
scroll to position [96, 0]
click at [1521, 719] on use at bounding box center [1524, 718] width 7 height 11
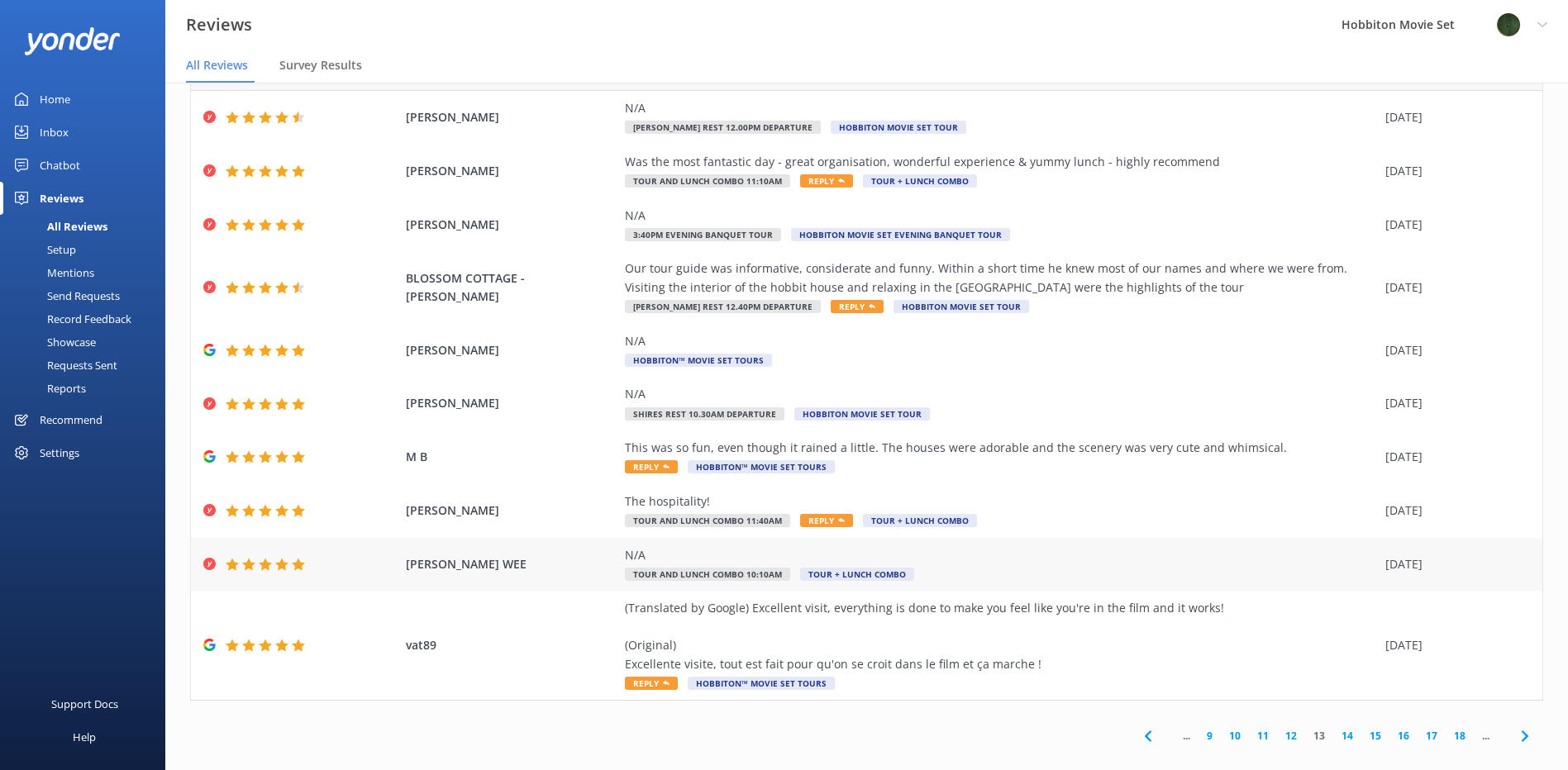
scroll to position [77, 0]
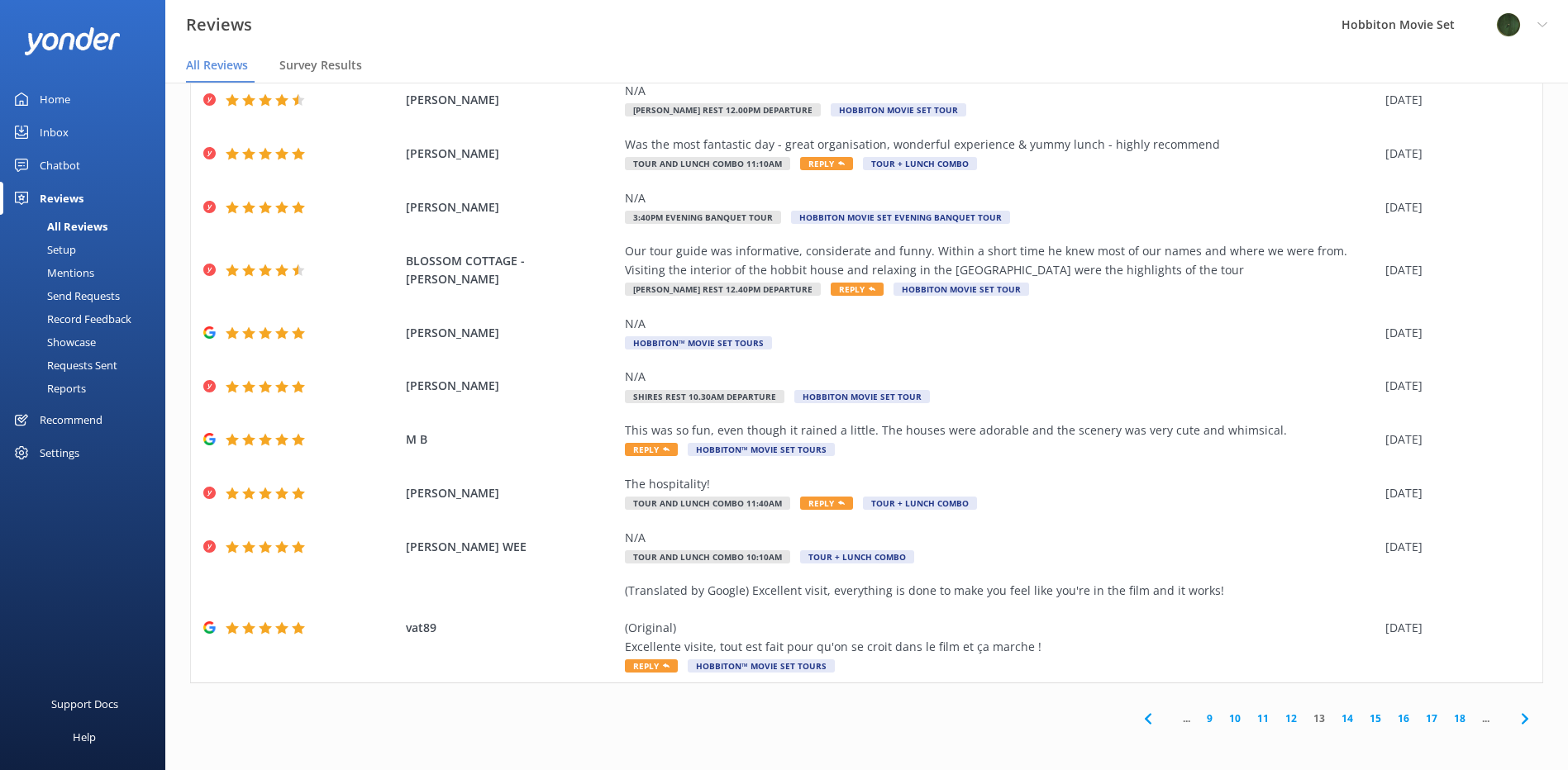
click at [1515, 716] on icon at bounding box center [1525, 719] width 20 height 20
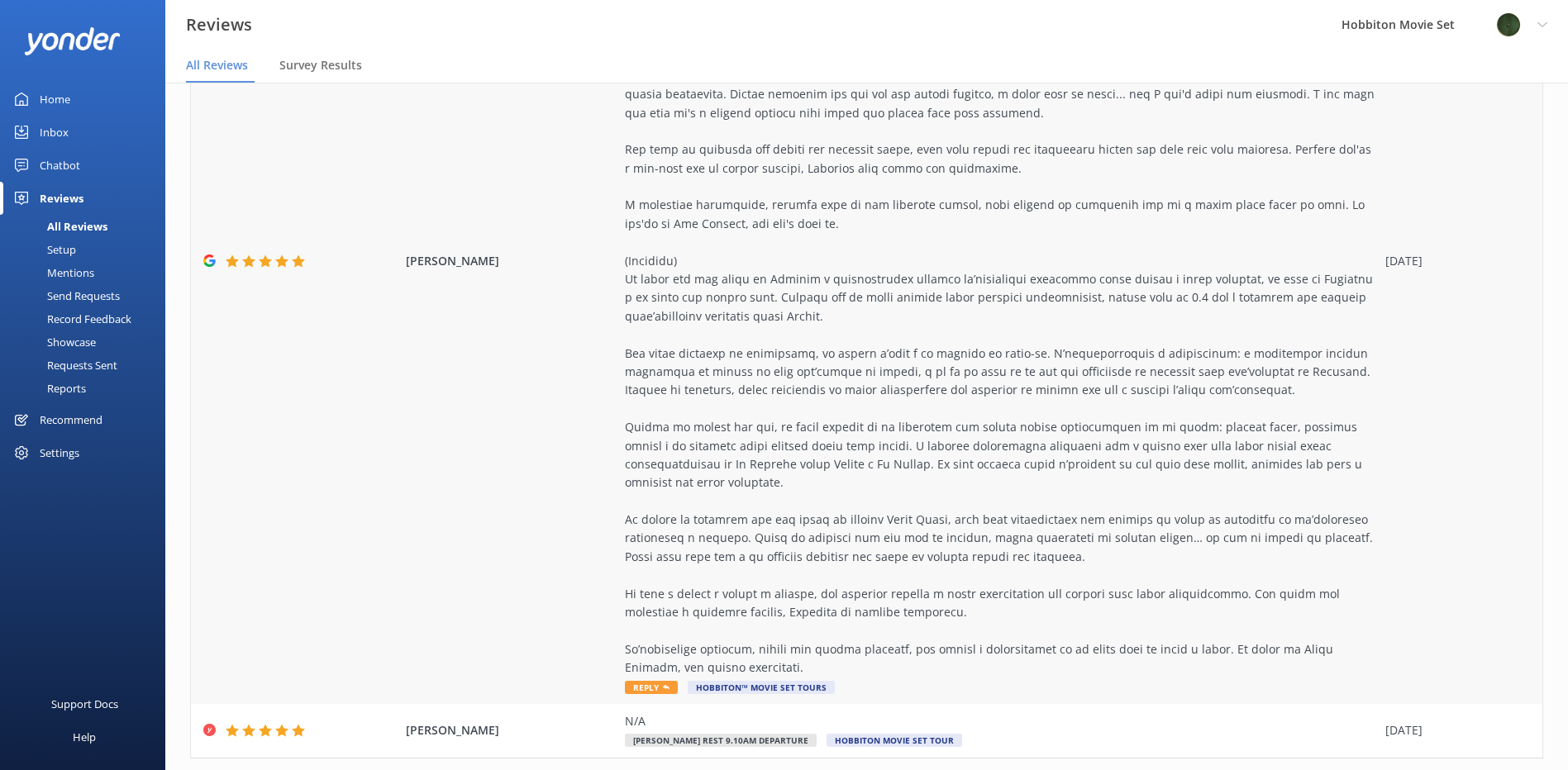
scroll to position [817, 0]
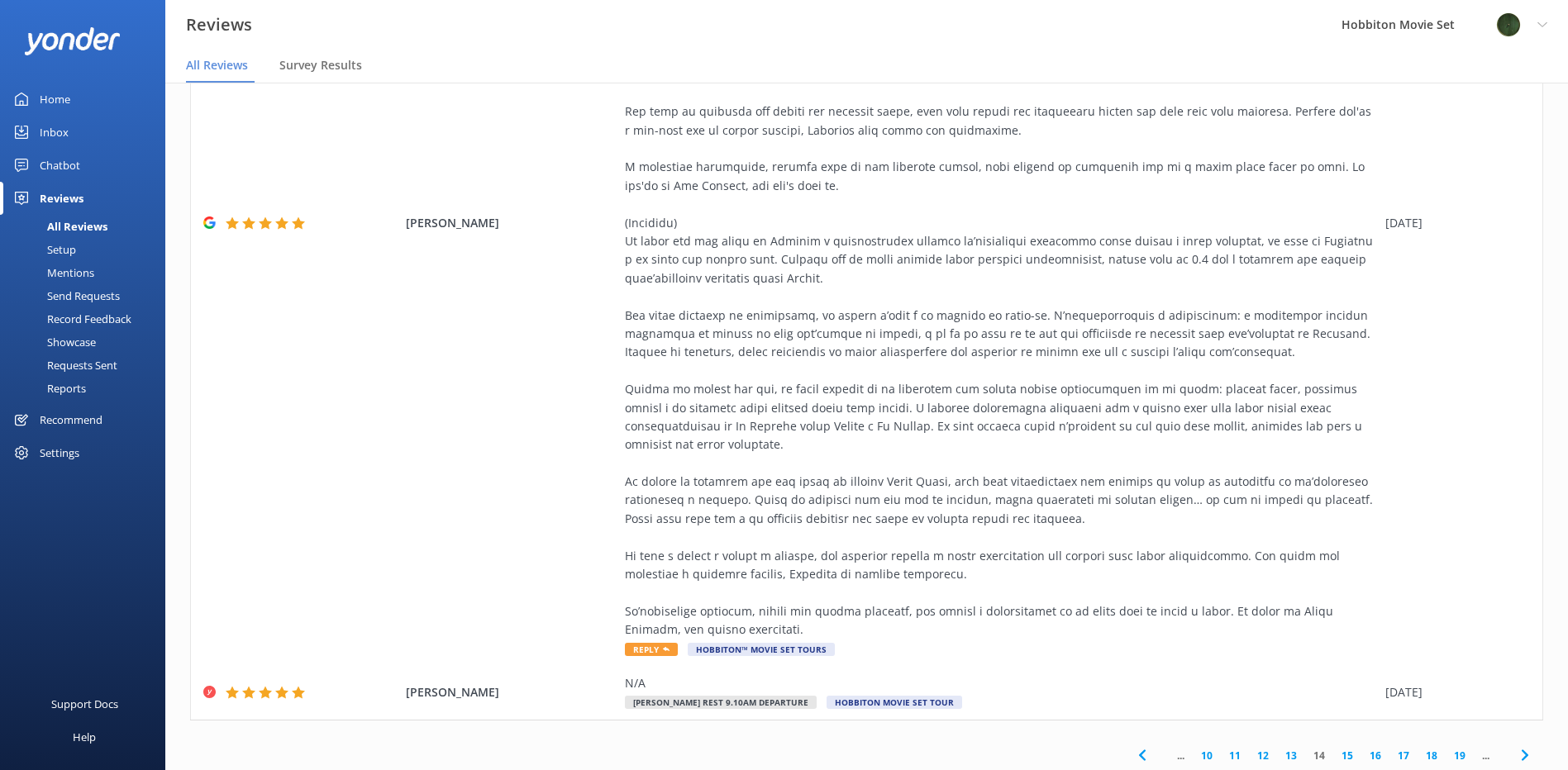
click at [1515, 745] on icon at bounding box center [1525, 755] width 20 height 20
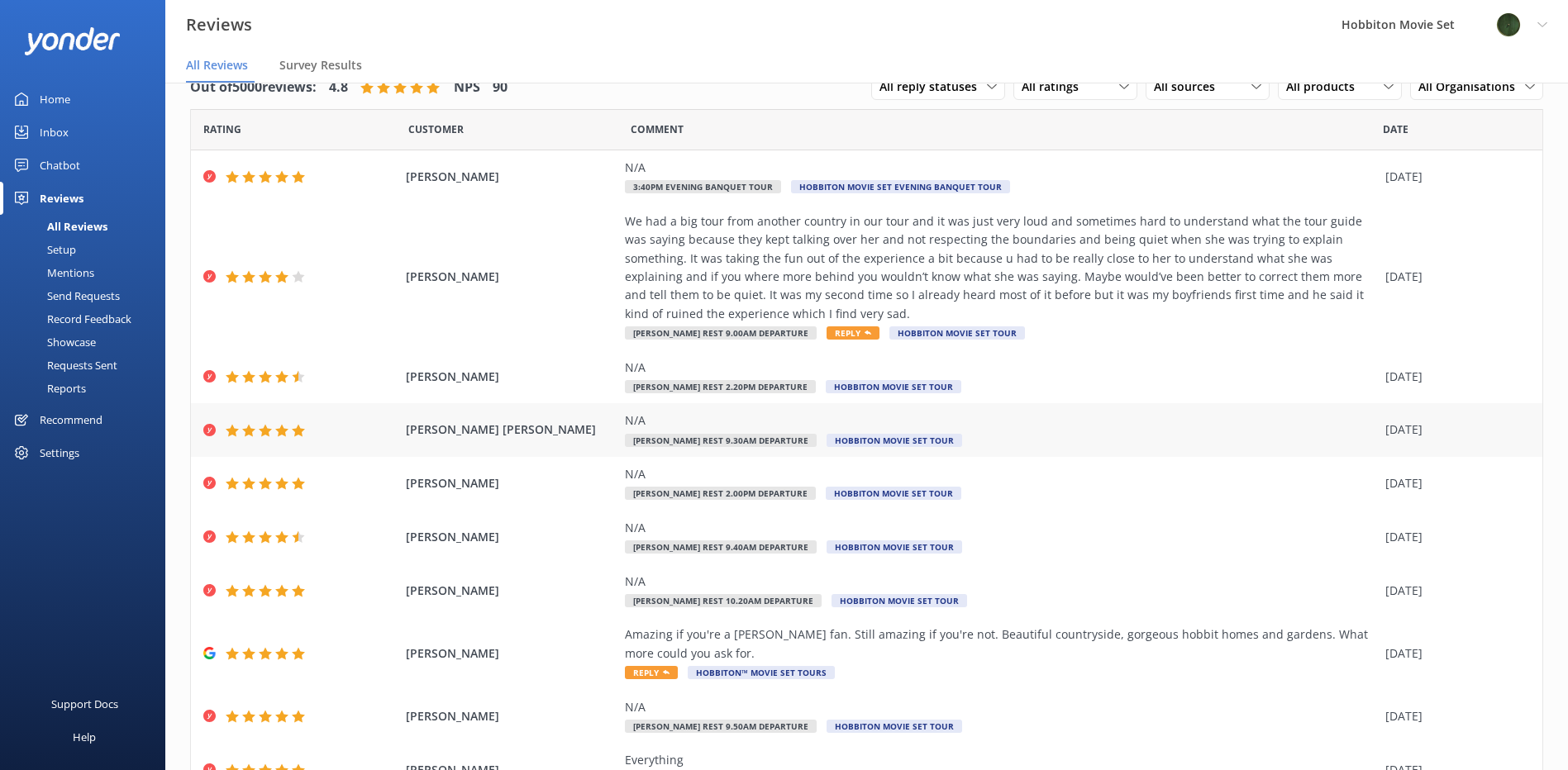
click at [1015, 438] on div "N/A [PERSON_NAME] Rest 9.30am Departure Hobbiton Movie Set Tour" at bounding box center [1001, 430] width 752 height 37
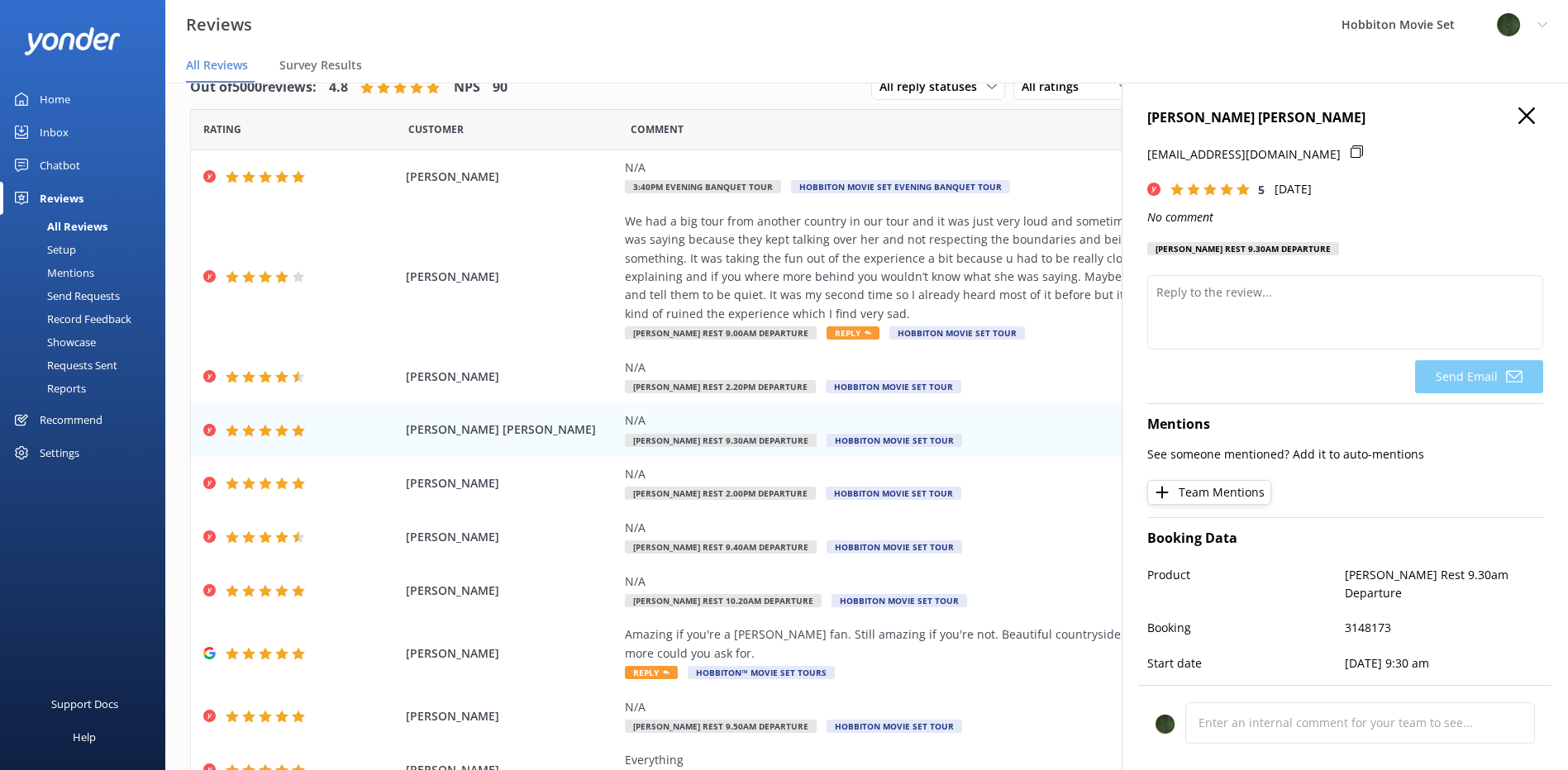
click at [1519, 116] on use at bounding box center [1527, 115] width 17 height 17
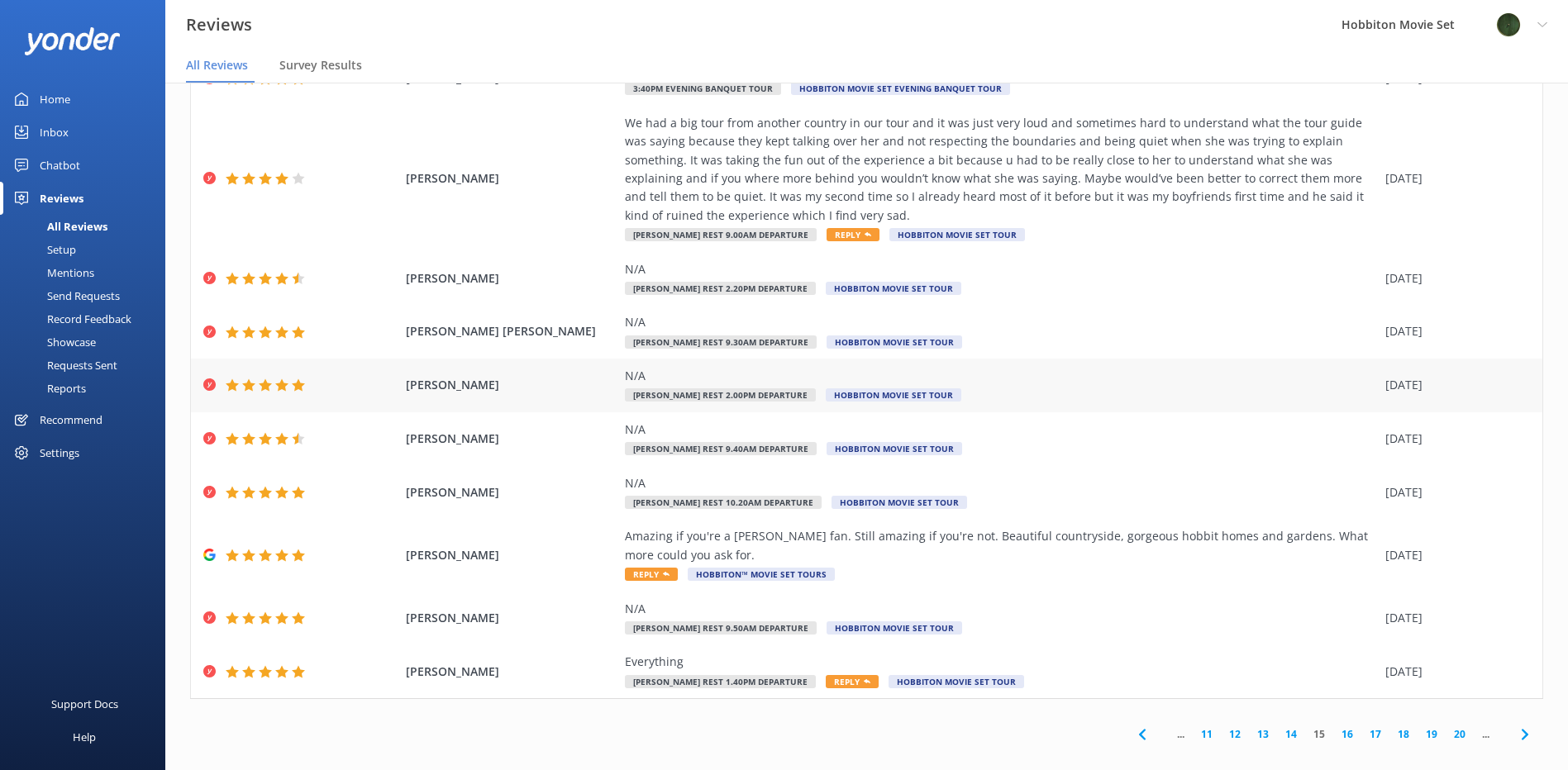
scroll to position [114, 0]
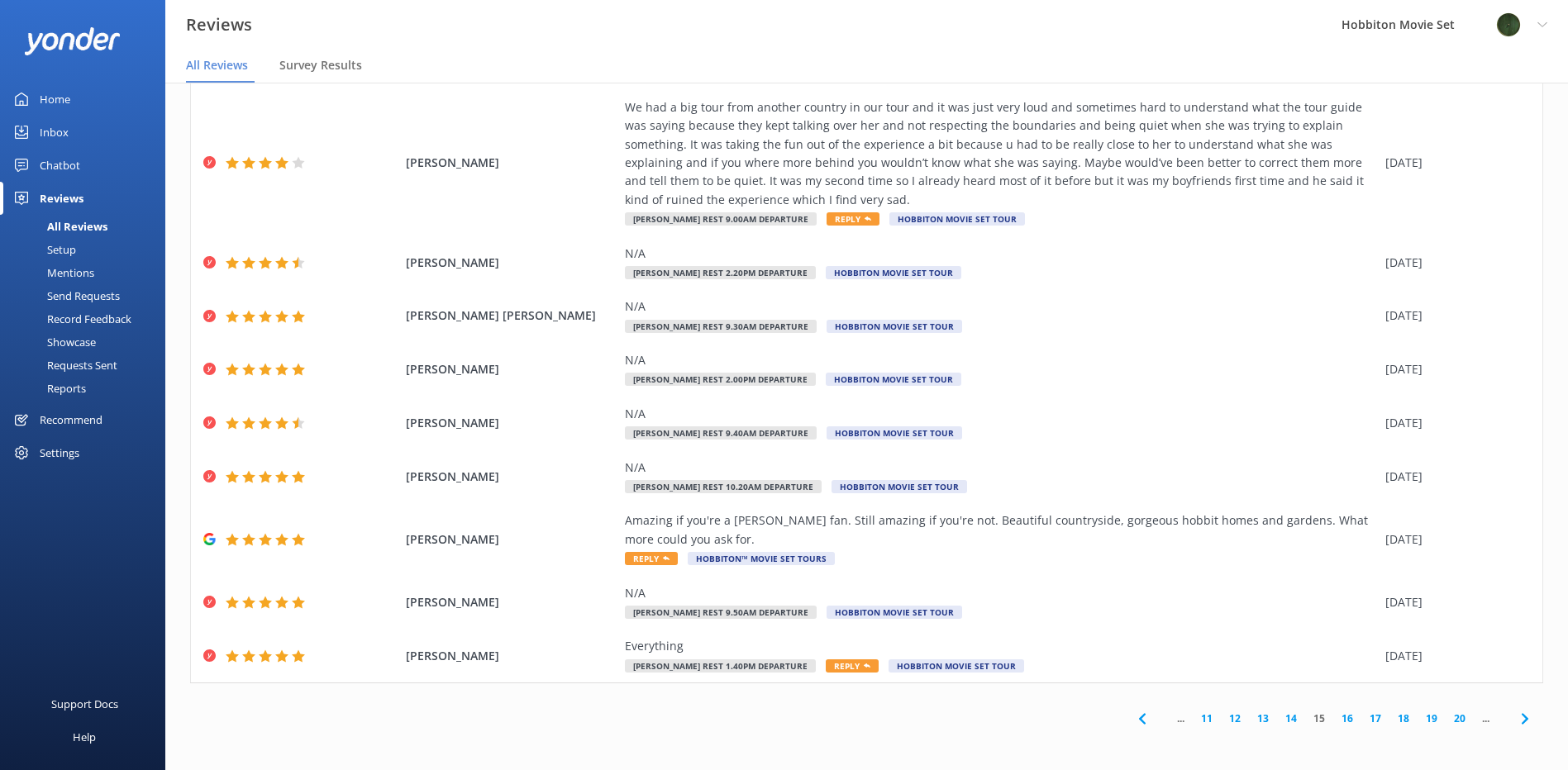
click at [1521, 717] on use at bounding box center [1524, 718] width 7 height 11
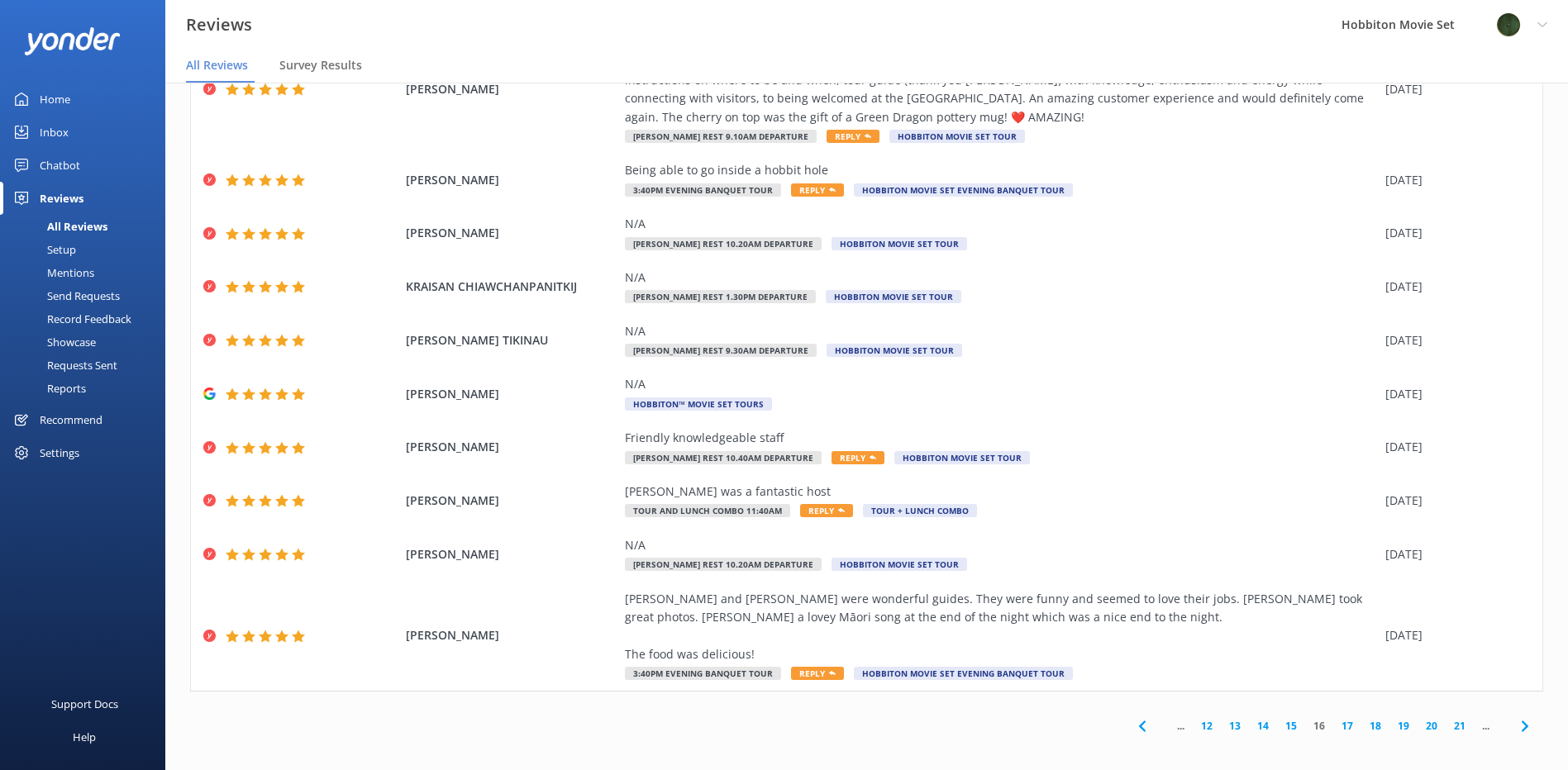
scroll to position [133, 0]
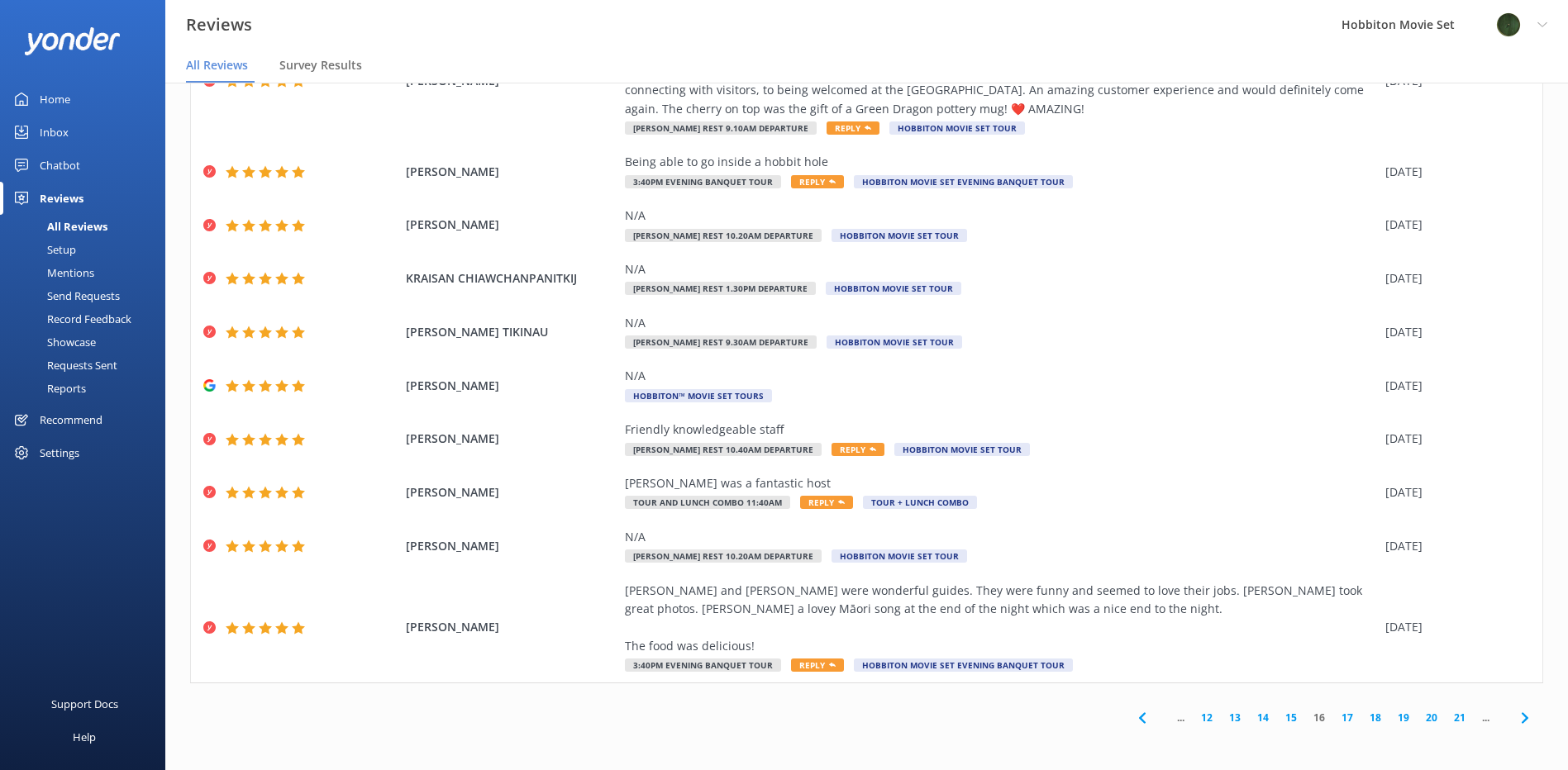
click at [1518, 711] on icon at bounding box center [1525, 718] width 20 height 20
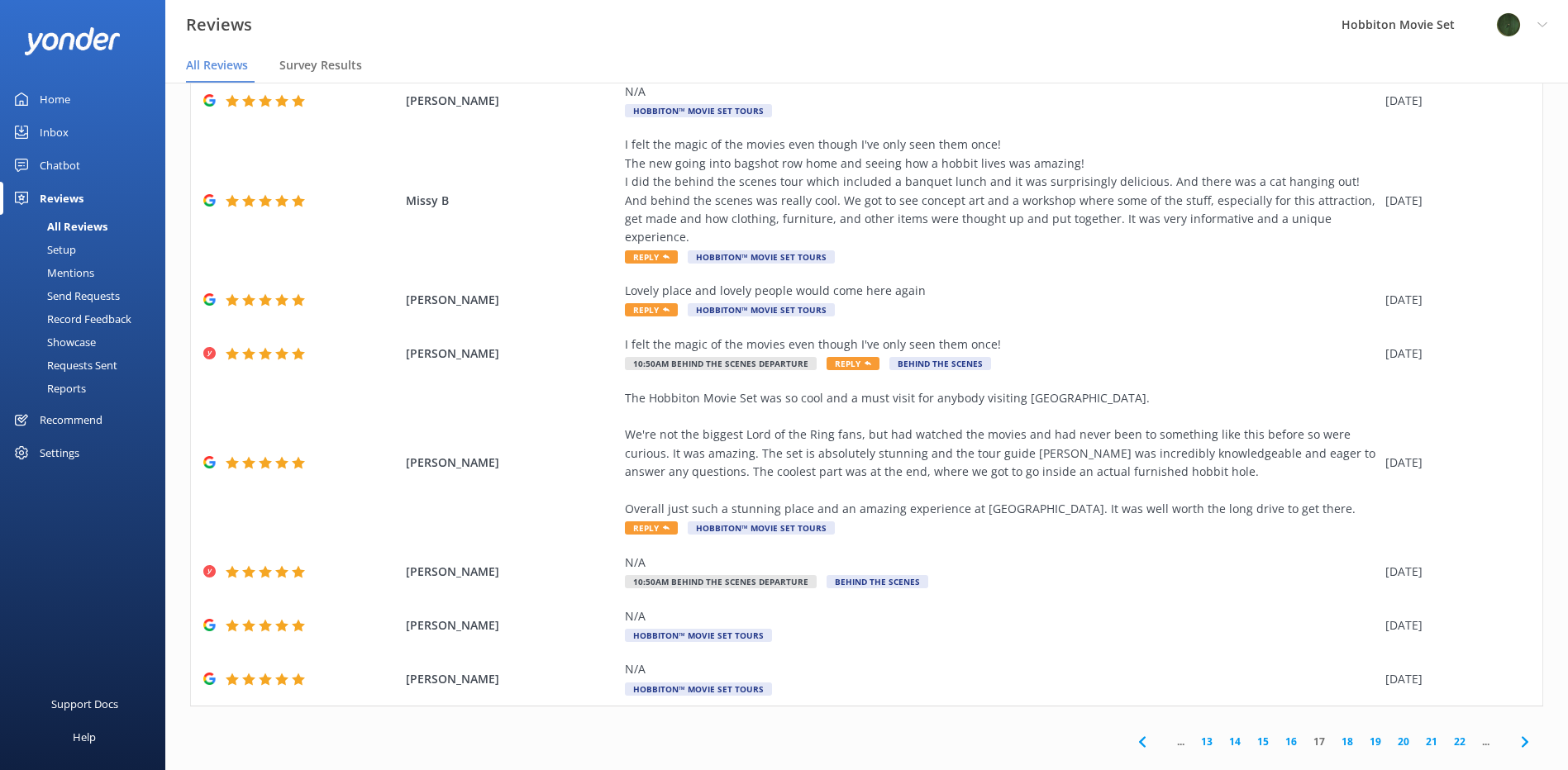
scroll to position [188, 0]
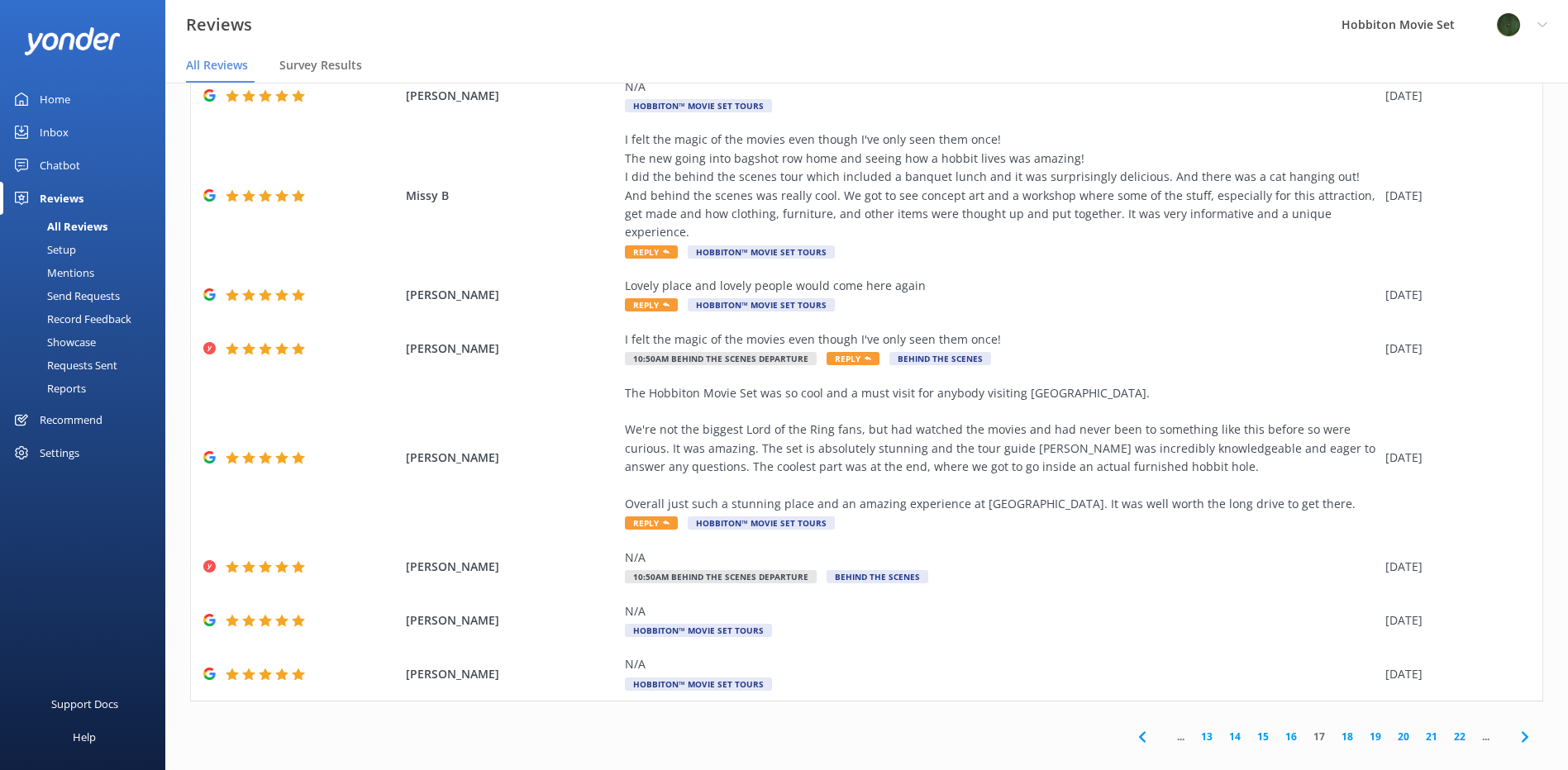
click at [1515, 728] on icon at bounding box center [1525, 737] width 20 height 20
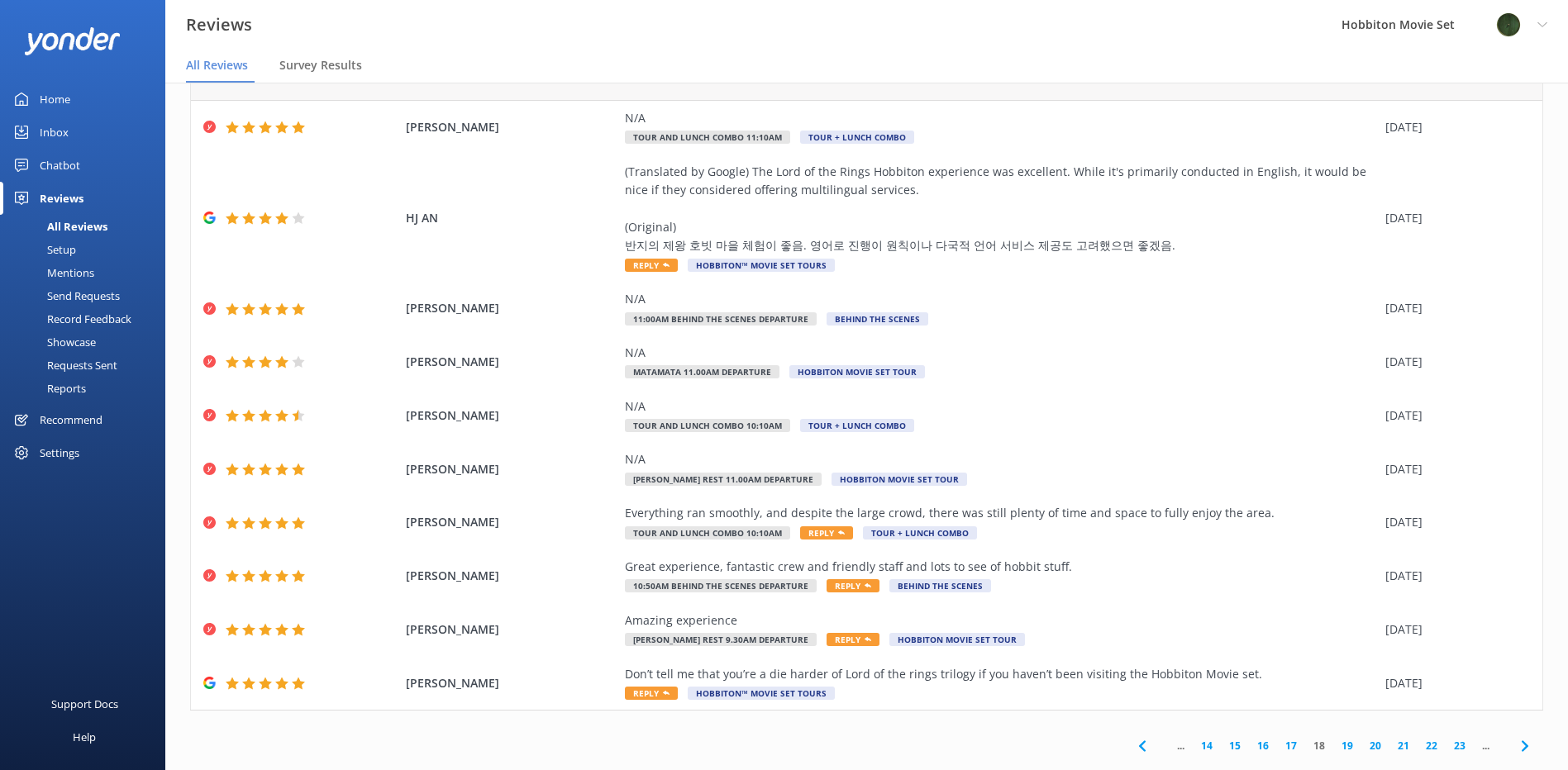
scroll to position [77, 0]
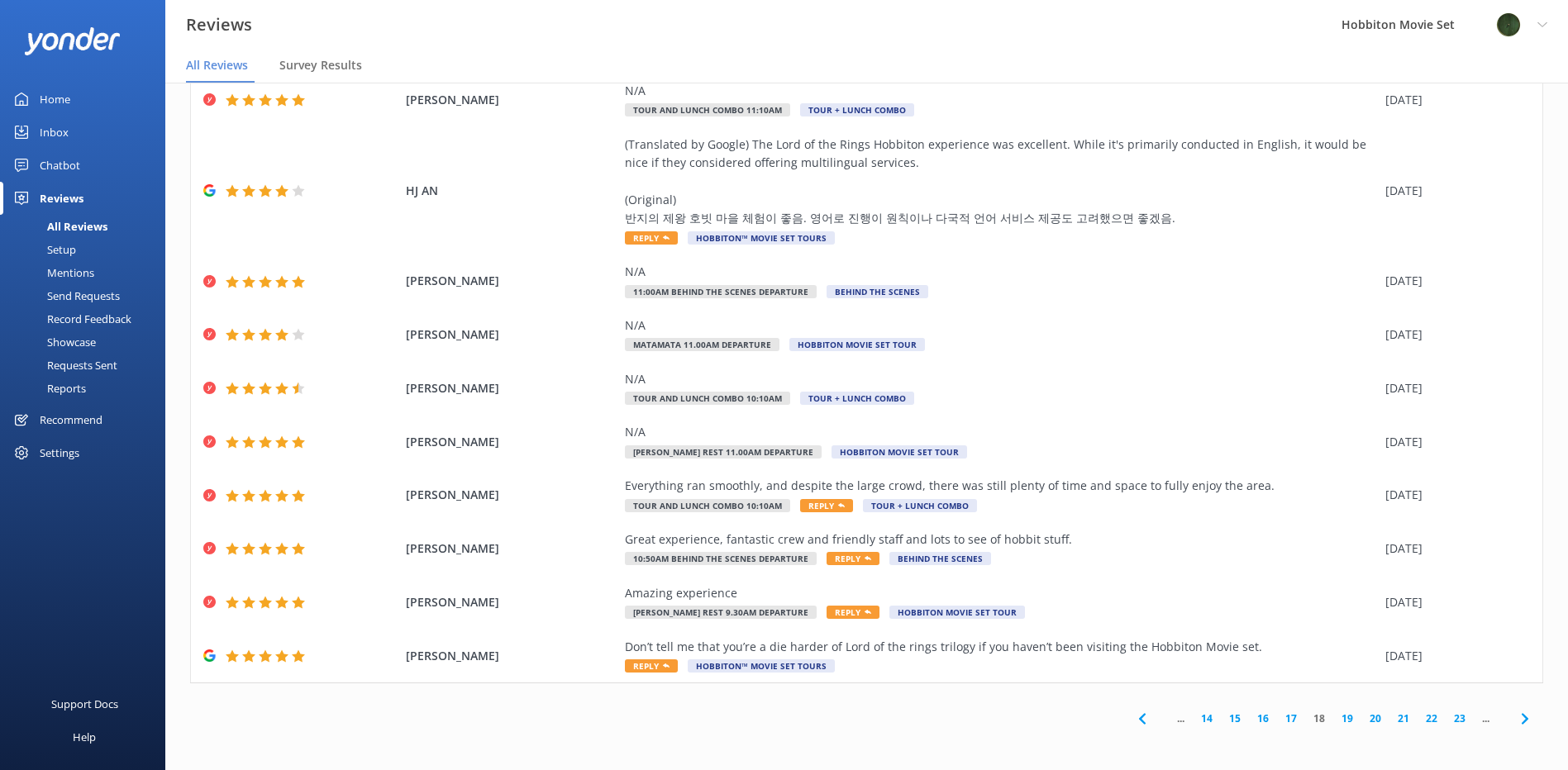
click at [1122, 504] on div "Everything ran smoothly, and despite the large crowd, there was still plenty of…" at bounding box center [1001, 496] width 752 height 37
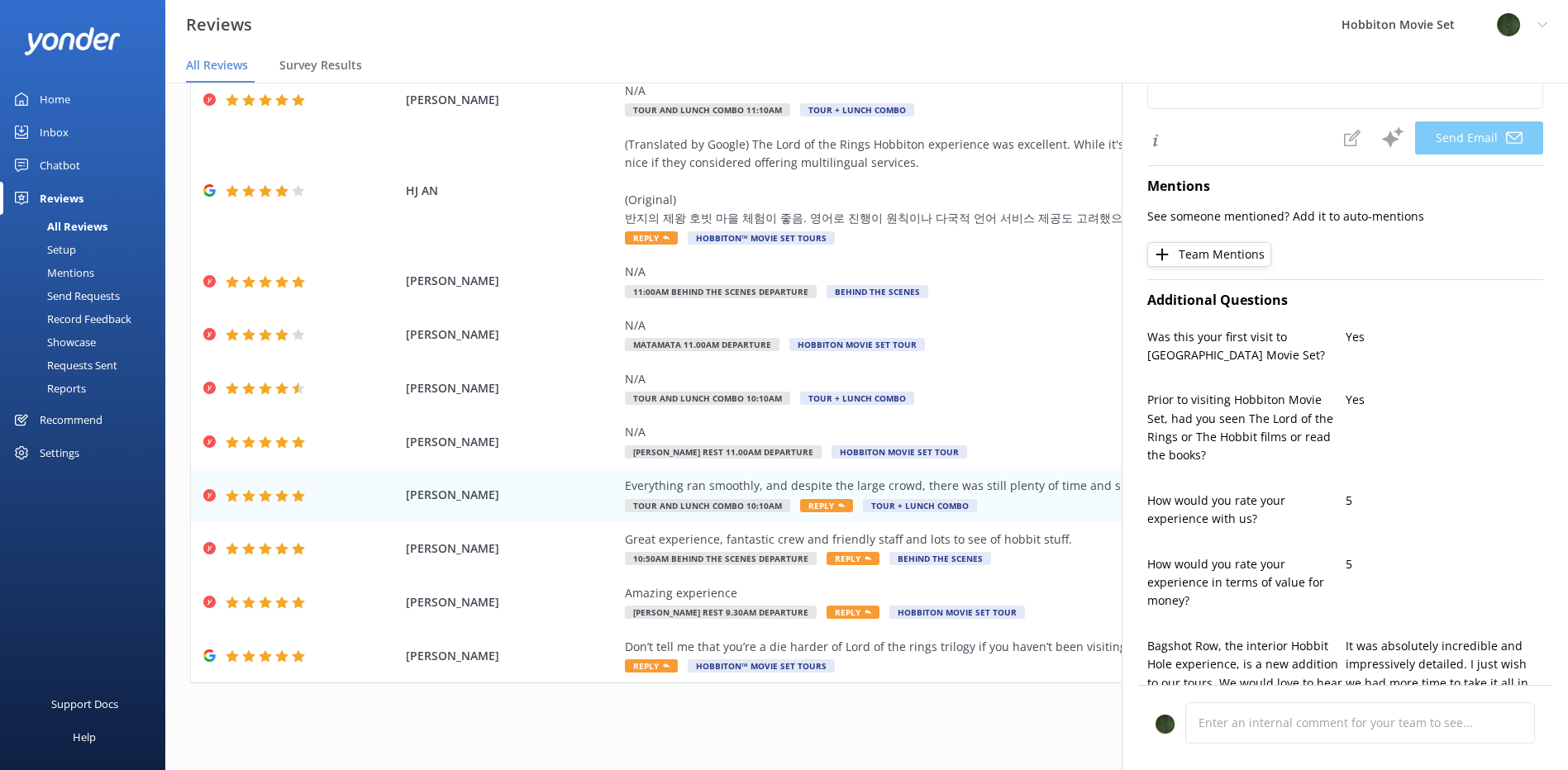
type textarea "Thank you so much for your wonderful review, [PERSON_NAME]! We're delighted to …"
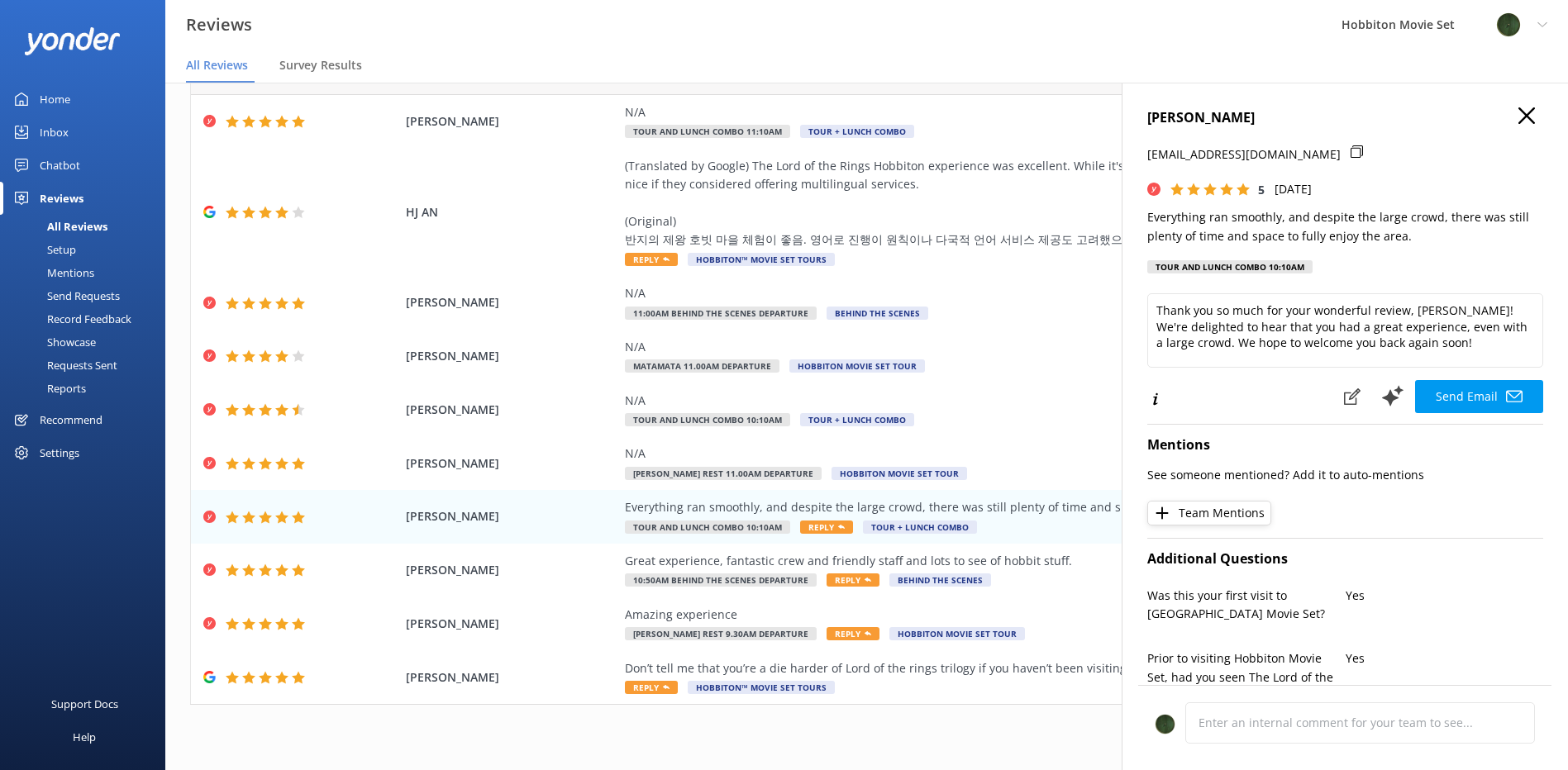
scroll to position [0, 0]
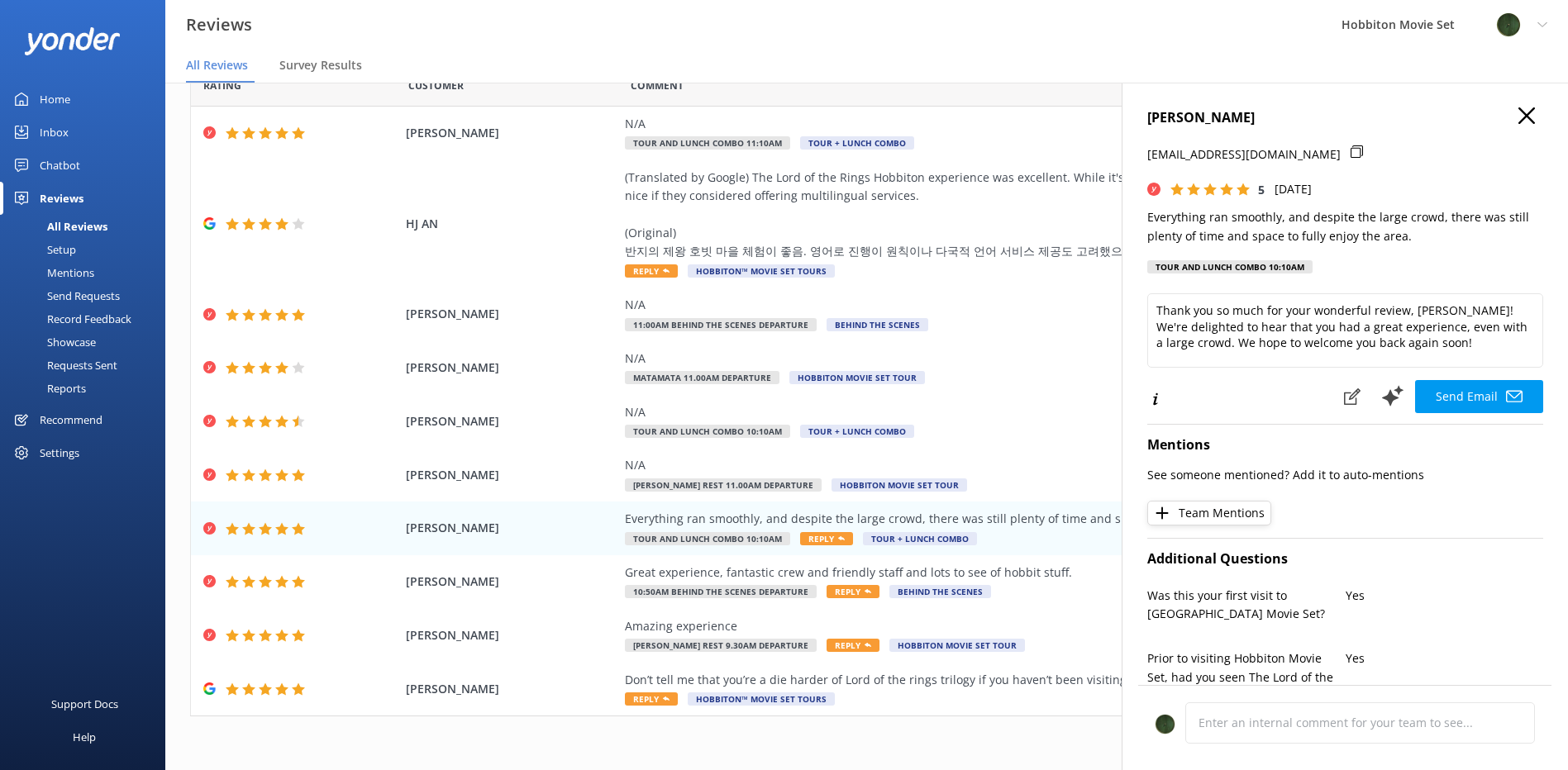
click at [1519, 117] on icon at bounding box center [1527, 115] width 17 height 17
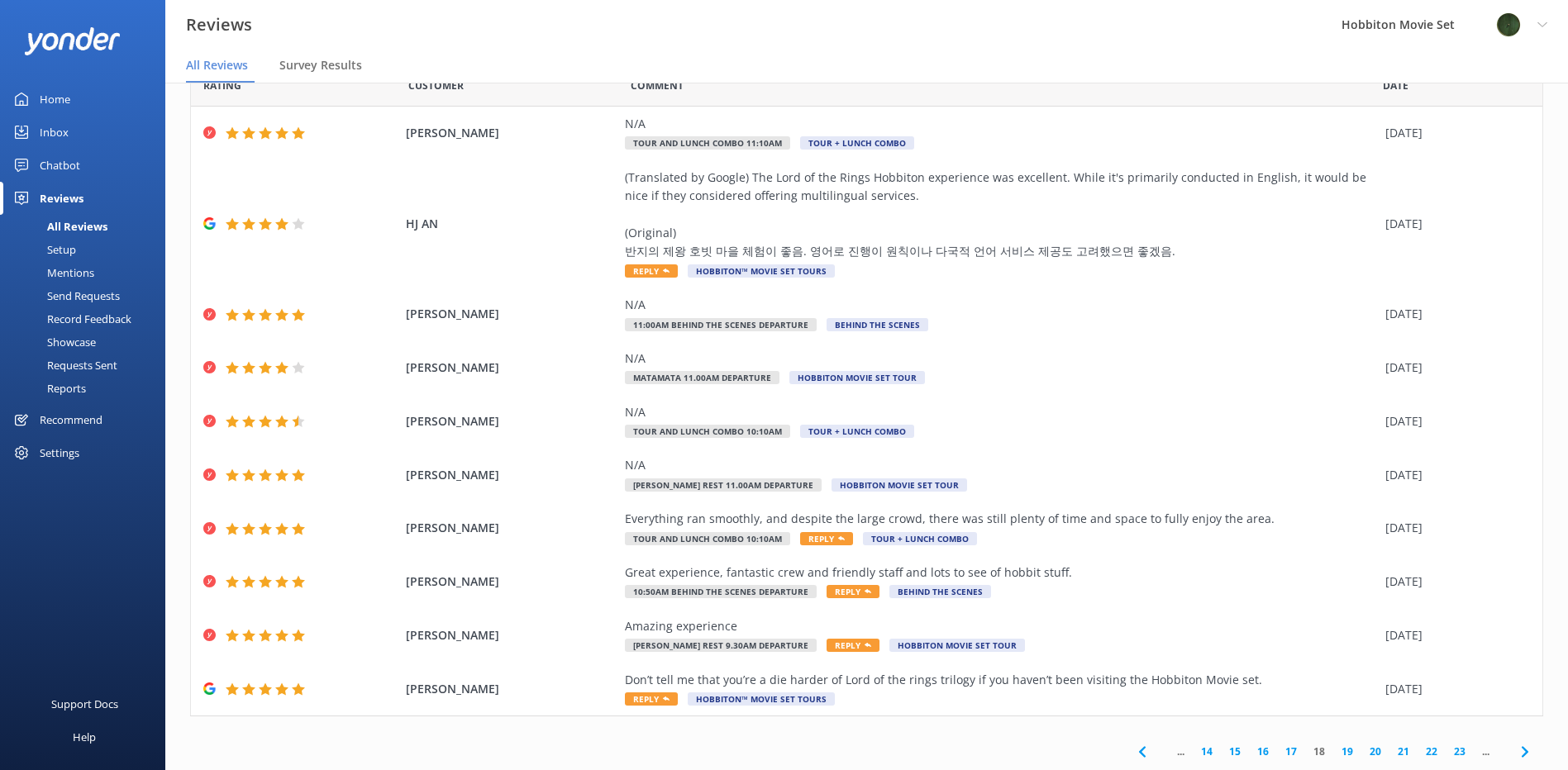
click at [1515, 748] on icon at bounding box center [1525, 752] width 20 height 20
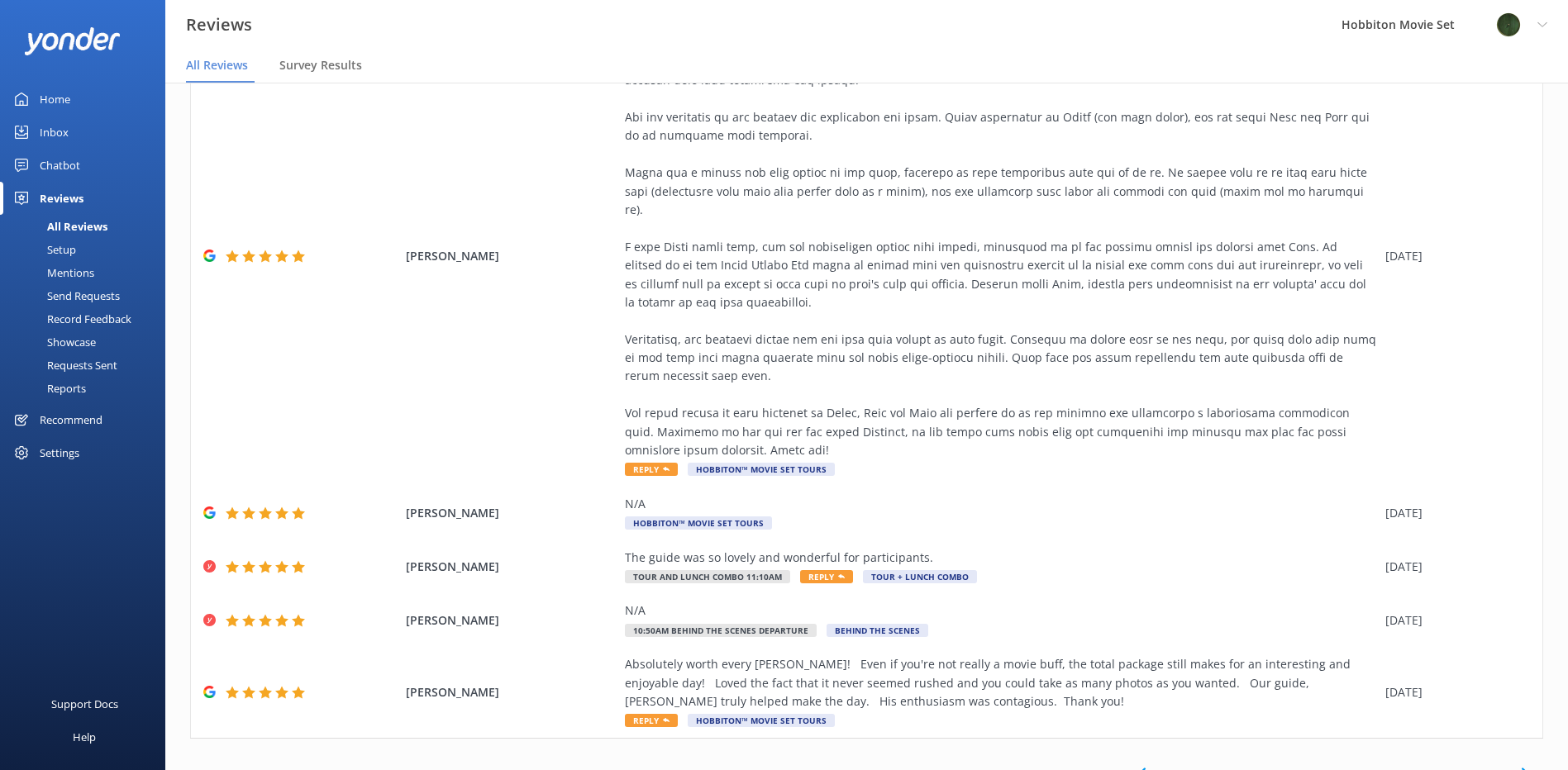
scroll to position [595, 0]
click at [1515, 760] on icon at bounding box center [1525, 770] width 20 height 20
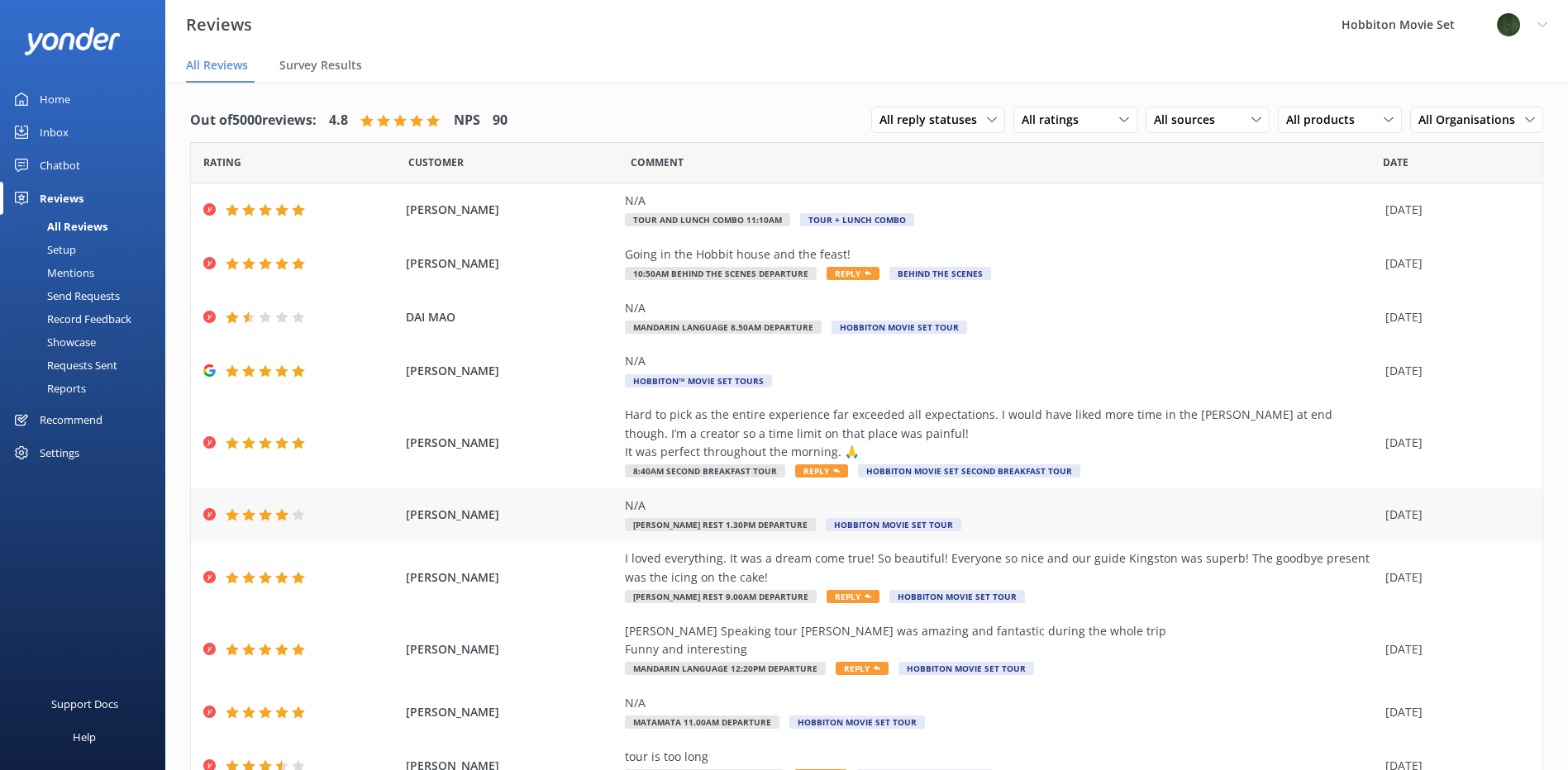
scroll to position [77, 0]
